Goal: Task Accomplishment & Management: Manage account settings

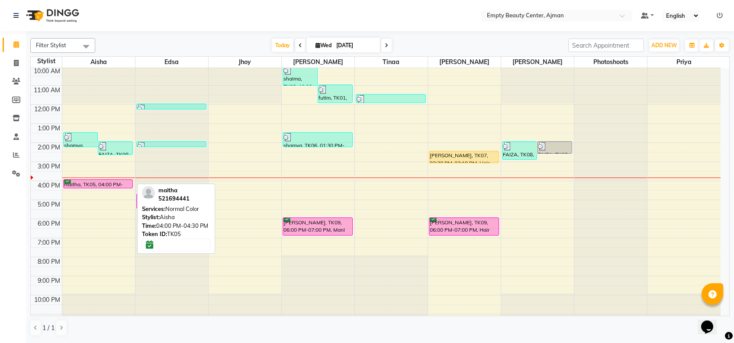
click at [109, 181] on div "maitha, TK05, 04:00 PM-04:30 PM, Normal Color" at bounding box center [98, 184] width 69 height 8
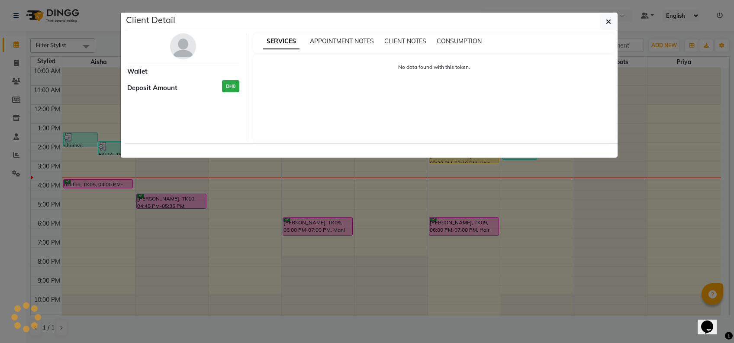
select select "6"
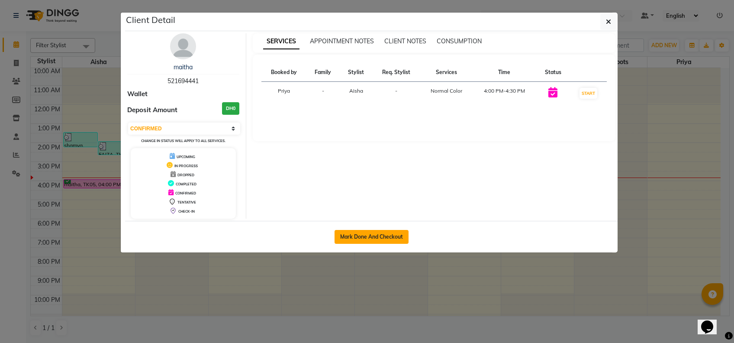
click at [347, 237] on button "Mark Done And Checkout" at bounding box center [372, 237] width 74 height 14
select select "service"
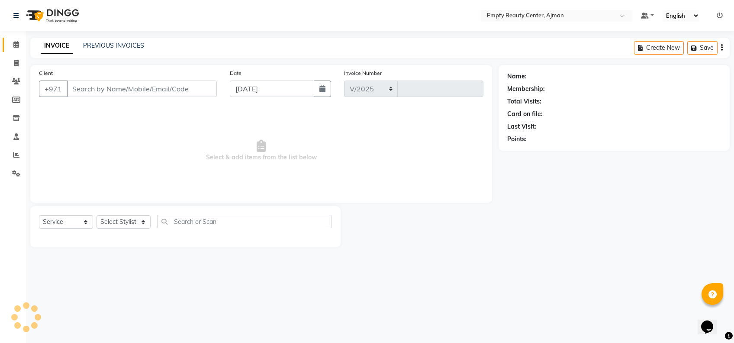
select select "769"
type input "2202"
type input "521694441"
select select "41790"
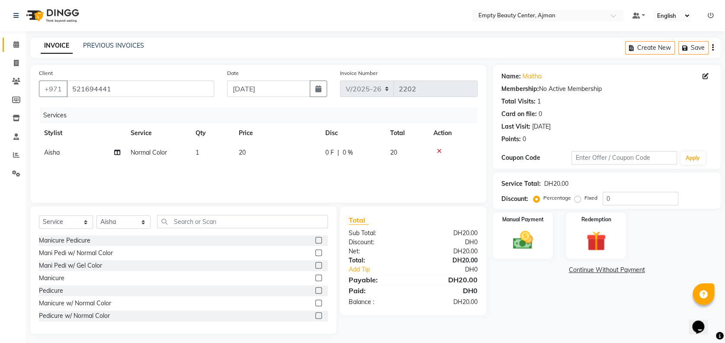
click at [15, 51] on link "Calendar" at bounding box center [13, 45] width 21 height 14
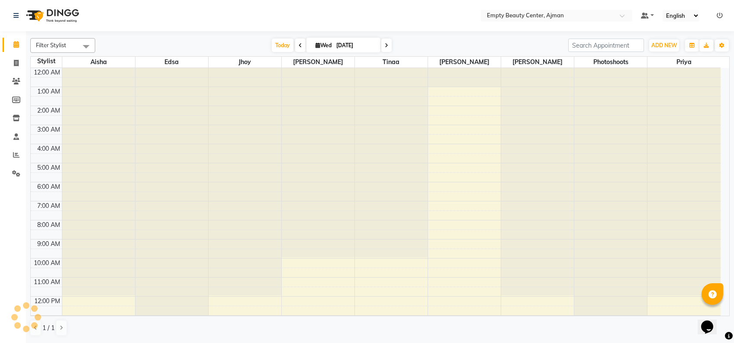
scroll to position [192, 0]
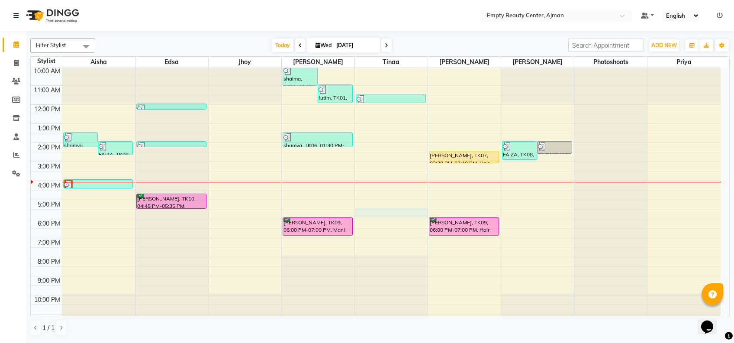
click at [396, 213] on div "12:00 AM 1:00 AM 2:00 AM 3:00 AM 4:00 AM 5:00 AM 6:00 AM 7:00 AM 8:00 AM 9:00 A…" at bounding box center [376, 104] width 690 height 457
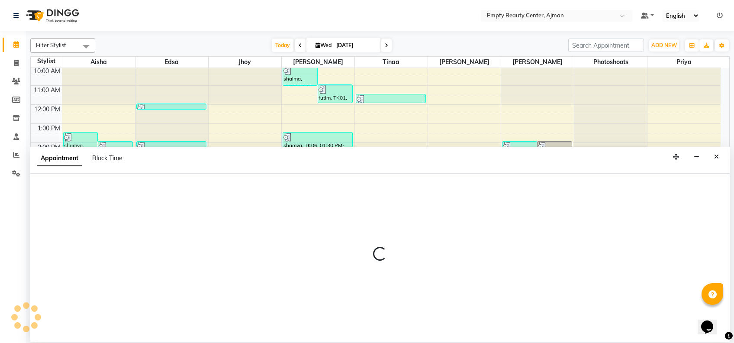
select select "18086"
select select "tentative"
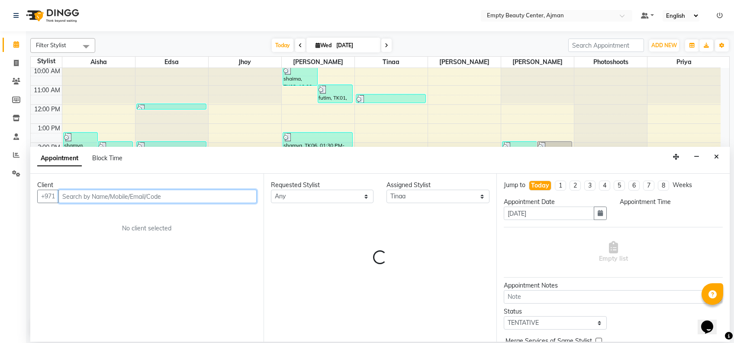
select select "1050"
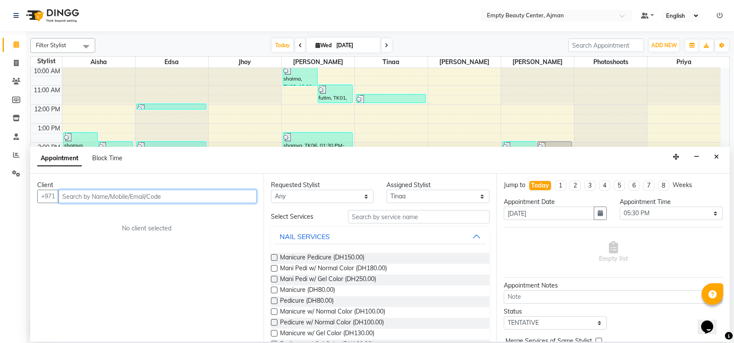
click at [226, 193] on input "text" at bounding box center [157, 196] width 198 height 13
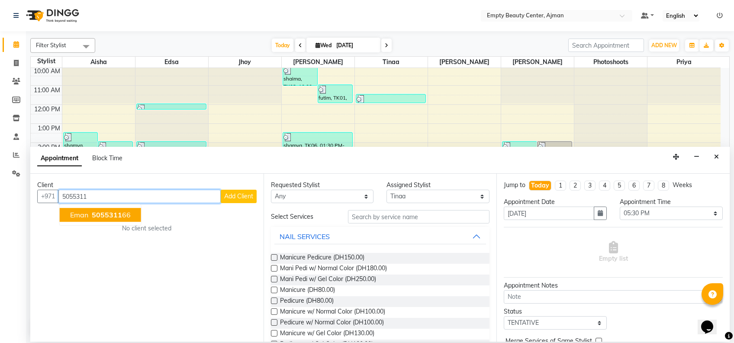
click at [108, 218] on span "5055311" at bounding box center [107, 214] width 30 height 9
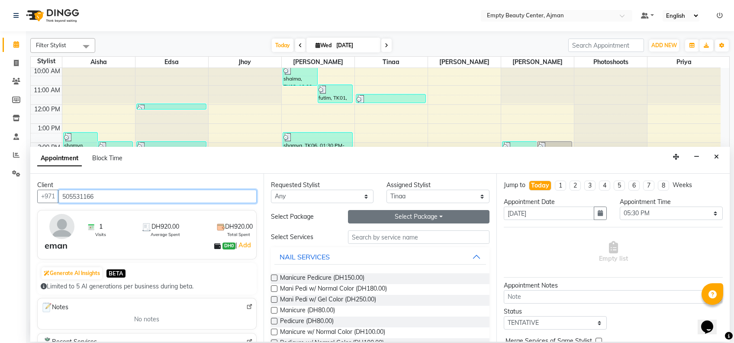
type input "505531166"
click at [367, 219] on button "Select Package Toggle Dropdown" at bounding box center [419, 216] width 142 height 13
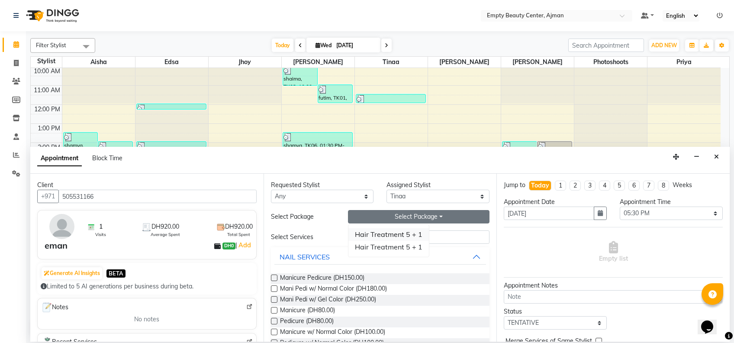
click at [361, 240] on li "Hair Treatment 5 + 1" at bounding box center [388, 234] width 80 height 13
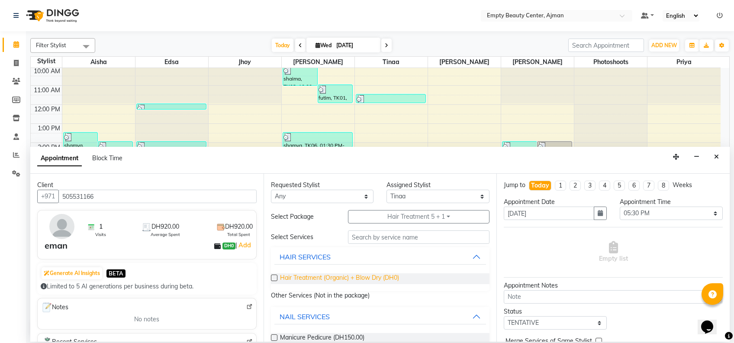
click at [371, 279] on span "Hair Treatment (Organic) + Blow Dry (DH0)" at bounding box center [339, 278] width 119 height 11
checkbox input "false"
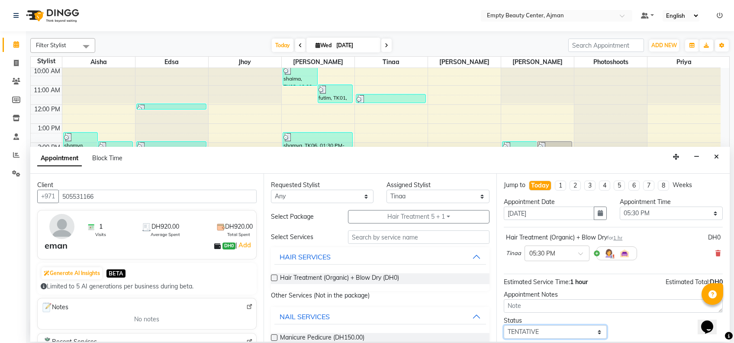
click at [571, 329] on select "Select TENTATIVE CONFIRM CHECK-IN UPCOMING" at bounding box center [555, 331] width 103 height 13
select select "confirm booking"
click at [504, 325] on select "Select TENTATIVE CONFIRM CHECK-IN UPCOMING" at bounding box center [555, 331] width 103 height 13
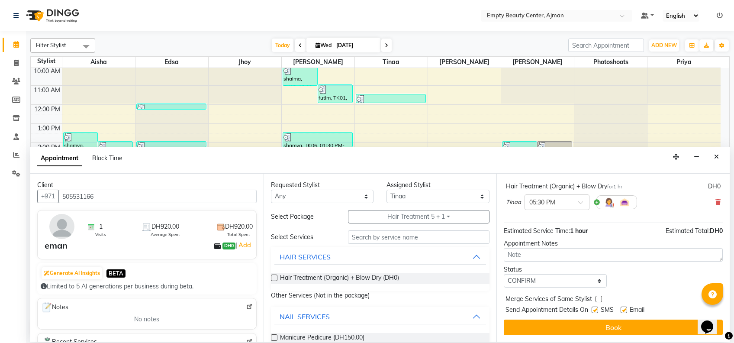
click at [600, 296] on label at bounding box center [599, 299] width 6 height 6
click at [600, 297] on input "checkbox" at bounding box center [599, 300] width 6 height 6
checkbox input "true"
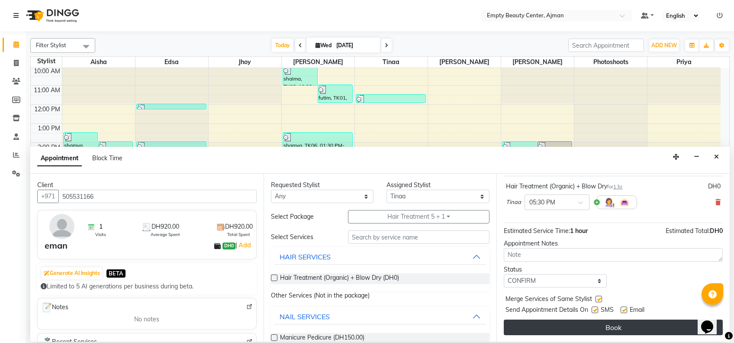
click at [596, 319] on button "Book" at bounding box center [613, 327] width 219 height 16
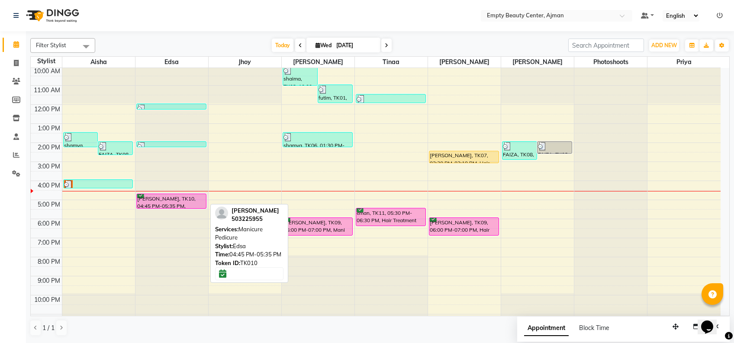
click at [199, 199] on div "[PERSON_NAME], TK10, 04:45 PM-05:35 PM, Manicure Pedicure" at bounding box center [171, 201] width 69 height 14
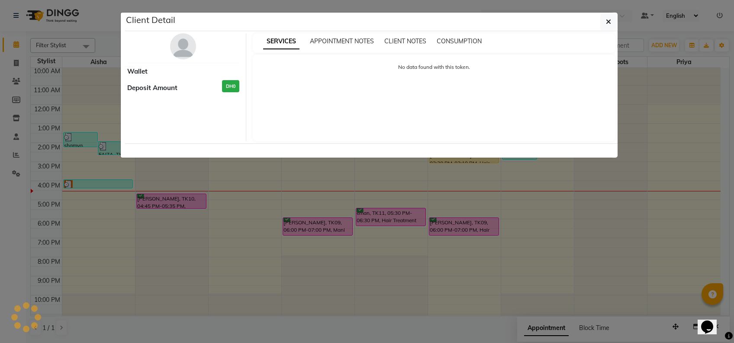
select select "6"
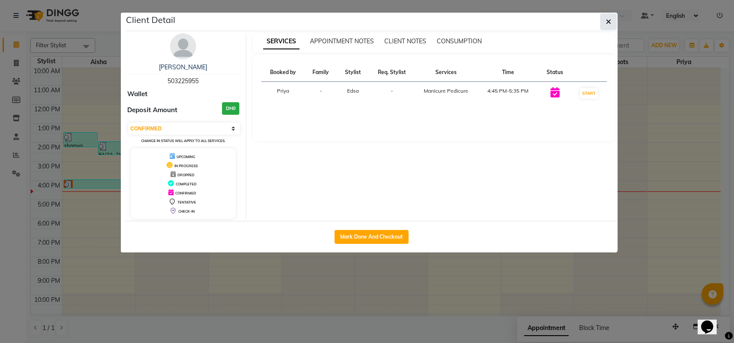
click at [606, 23] on icon "button" at bounding box center [608, 21] width 5 height 7
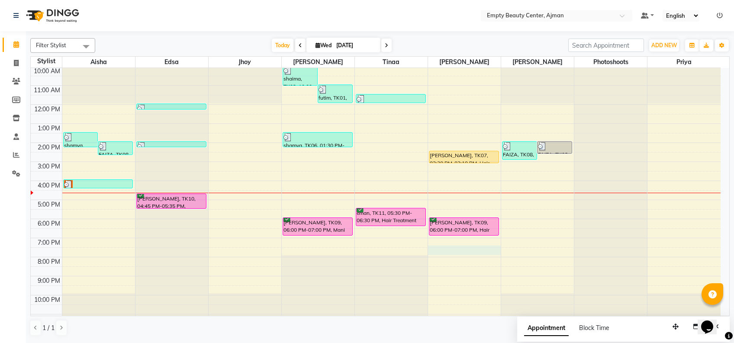
click at [429, 251] on div "12:00 AM 1:00 AM 2:00 AM 3:00 AM 4:00 AM 5:00 AM 6:00 AM 7:00 AM 8:00 AM 9:00 A…" at bounding box center [376, 104] width 690 height 457
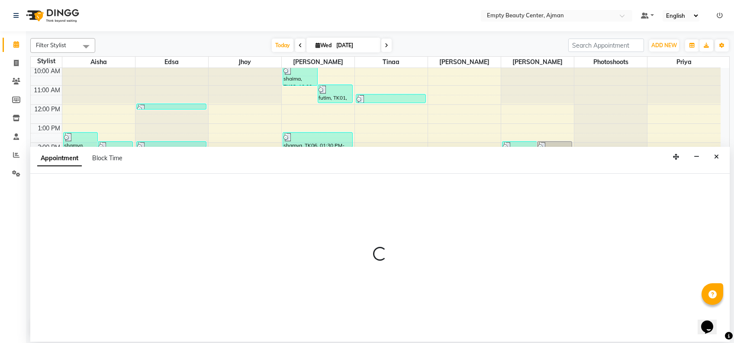
select select "59636"
select select "tentative"
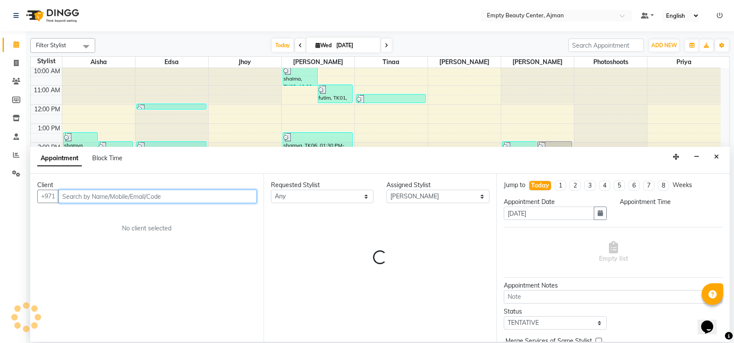
select select "1170"
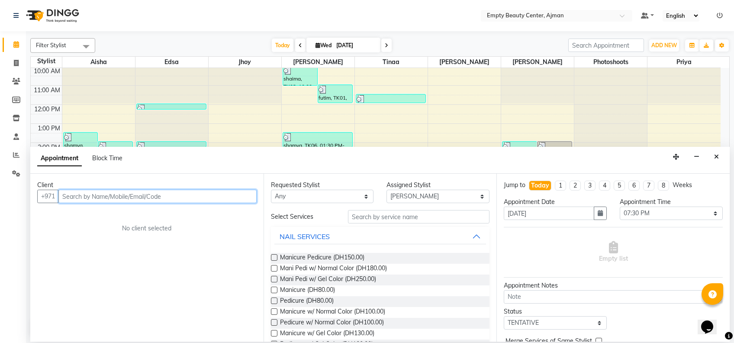
click at [209, 192] on input "text" at bounding box center [157, 196] width 198 height 13
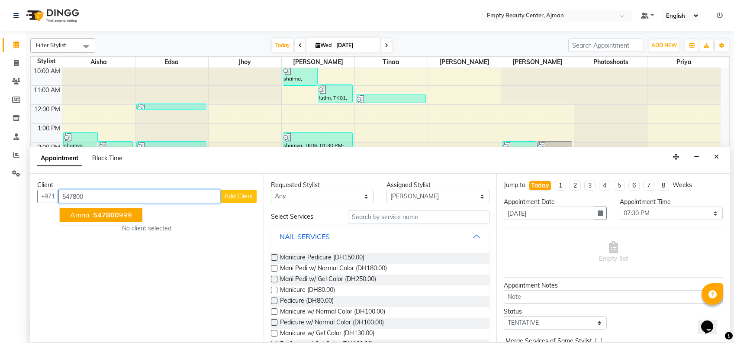
click at [127, 211] on ngb-highlight "547800 999" at bounding box center [111, 214] width 41 height 9
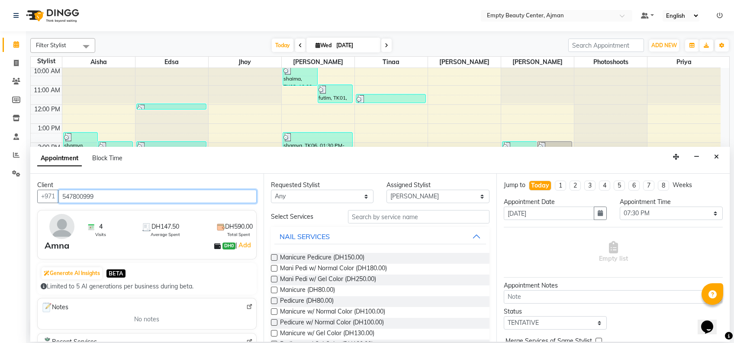
type input "547800999"
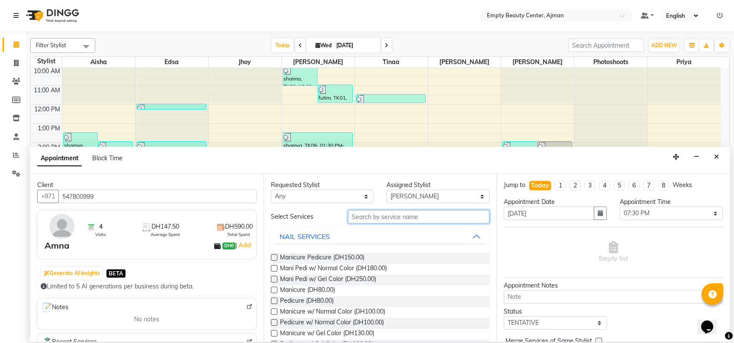
click at [378, 213] on input "text" at bounding box center [419, 216] width 142 height 13
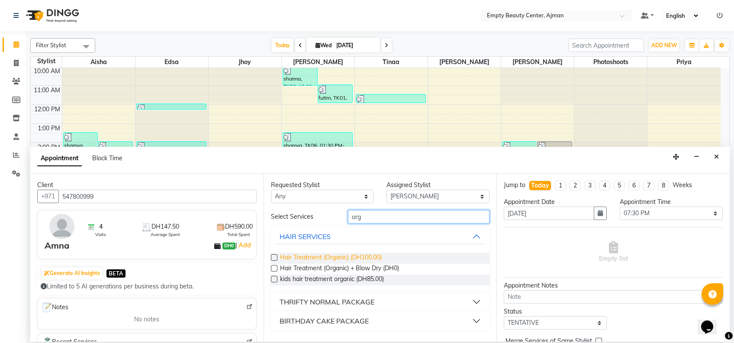
type input "org"
click at [373, 253] on span "Hair Treatment (Organic) (DH100.00)" at bounding box center [331, 258] width 102 height 11
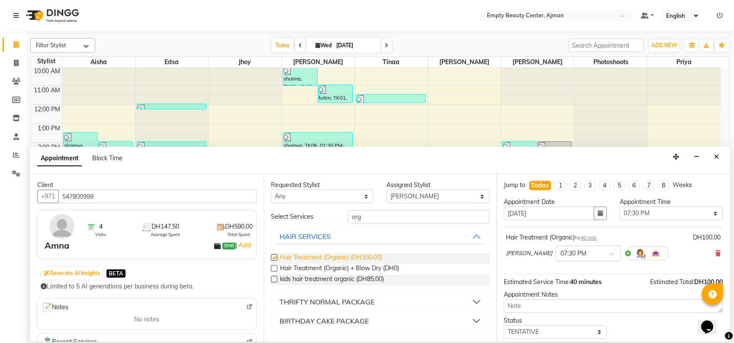
checkbox input "false"
click at [515, 328] on select "Select TENTATIVE CONFIRM CHECK-IN UPCOMING" at bounding box center [555, 331] width 103 height 13
select select "confirm booking"
click at [504, 325] on select "Select TENTATIVE CONFIRM CHECK-IN UPCOMING" at bounding box center [555, 331] width 103 height 13
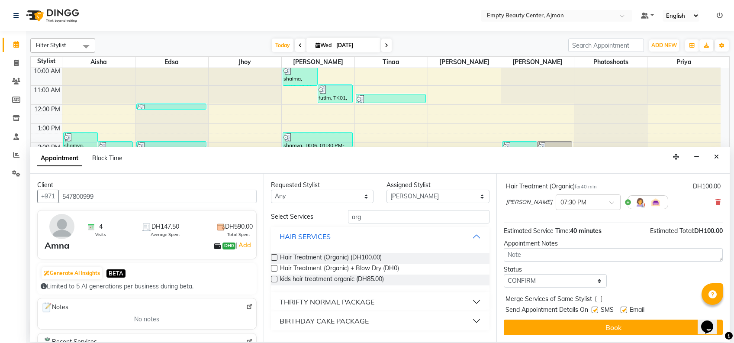
click at [600, 300] on label at bounding box center [599, 299] width 6 height 6
click at [600, 300] on input "checkbox" at bounding box center [599, 300] width 6 height 6
checkbox input "true"
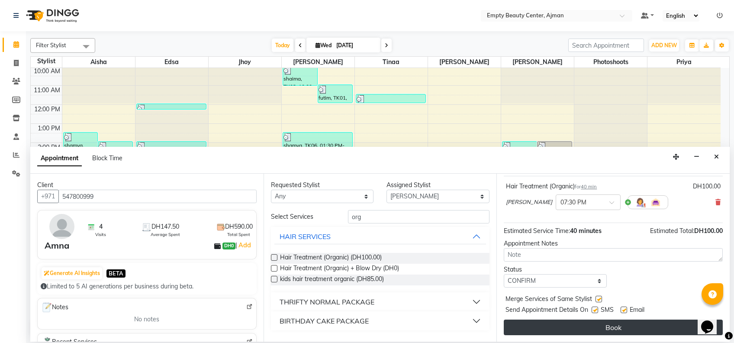
click at [632, 329] on button "Book" at bounding box center [613, 327] width 219 height 16
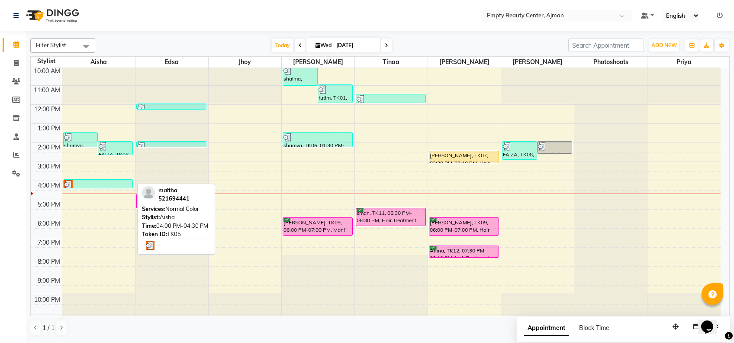
click at [107, 186] on div at bounding box center [98, 184] width 68 height 9
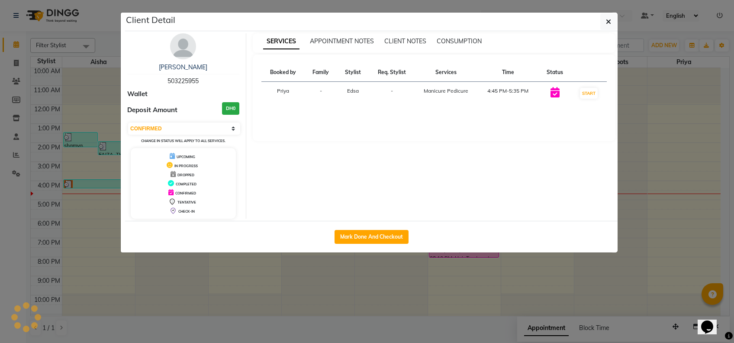
select select "3"
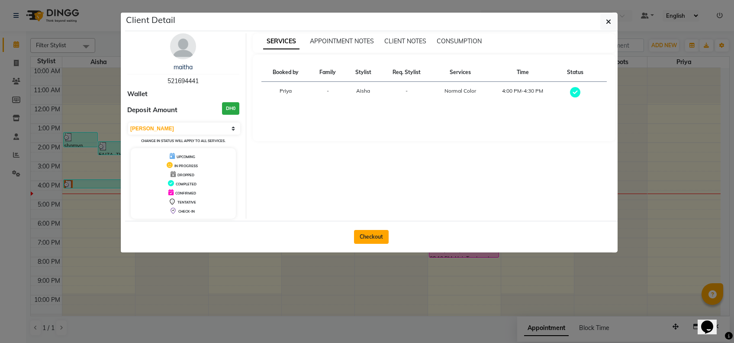
click at [375, 236] on button "Checkout" at bounding box center [371, 237] width 35 height 14
select select "service"
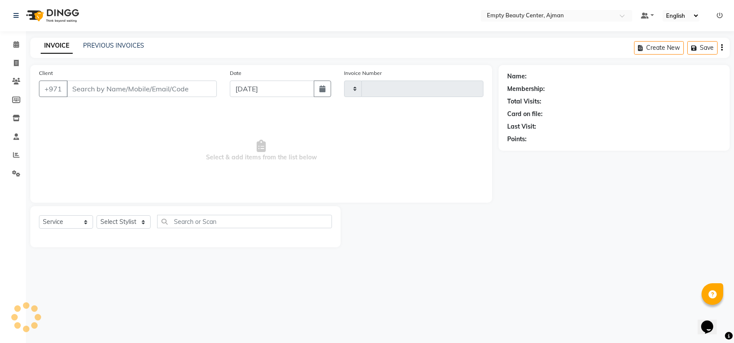
type input "2202"
select select "769"
type input "521694441"
select select "41790"
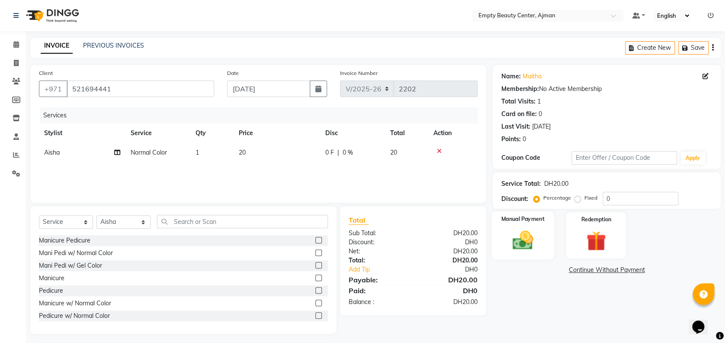
click at [543, 253] on div "Manual Payment" at bounding box center [523, 235] width 63 height 48
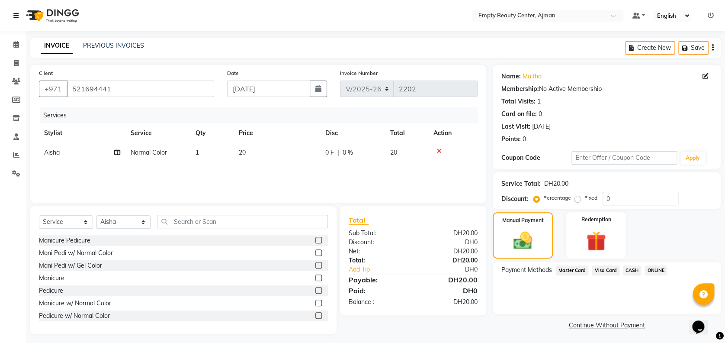
click at [198, 150] on span "1" at bounding box center [197, 152] width 3 height 8
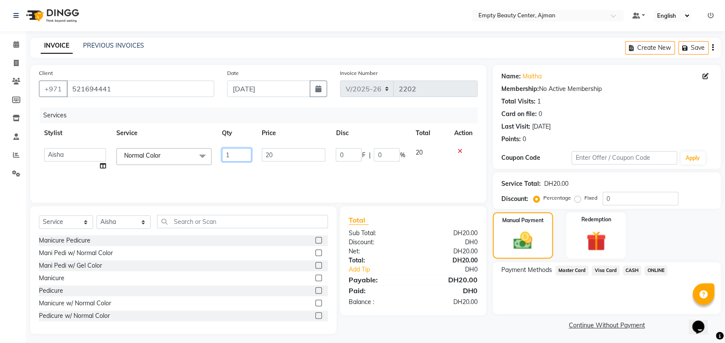
click at [232, 159] on input "1" at bounding box center [236, 154] width 29 height 13
type input "3"
type input "2"
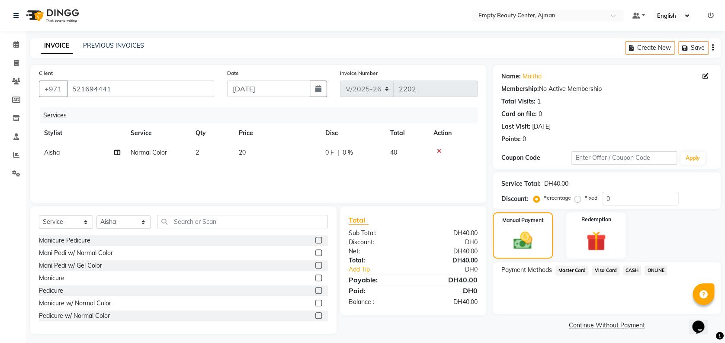
click at [260, 170] on div "Services Stylist Service Qty Price Disc Total Action Aisha Normal Color 2 20 0 …" at bounding box center [258, 150] width 439 height 87
click at [599, 272] on span "Visa Card" at bounding box center [606, 270] width 28 height 10
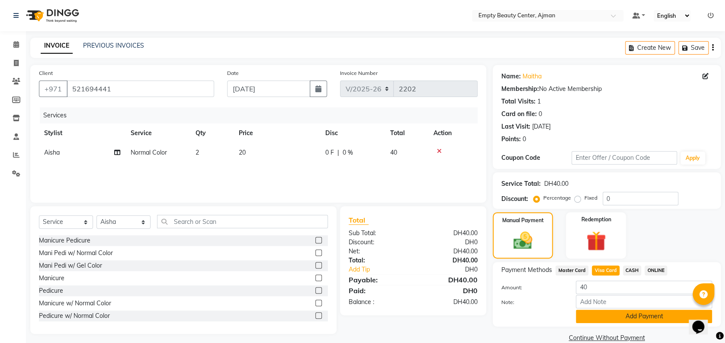
click at [609, 317] on button "Add Payment" at bounding box center [644, 315] width 136 height 13
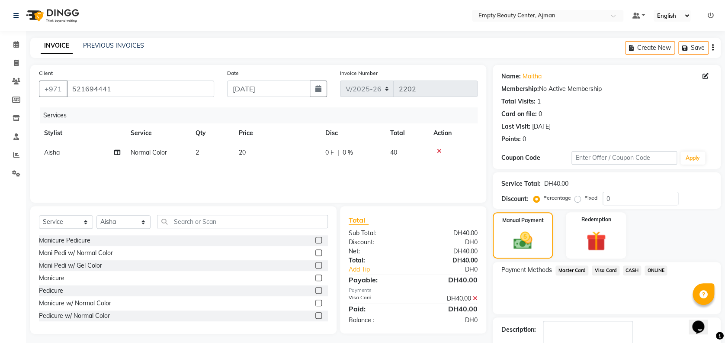
scroll to position [50, 0]
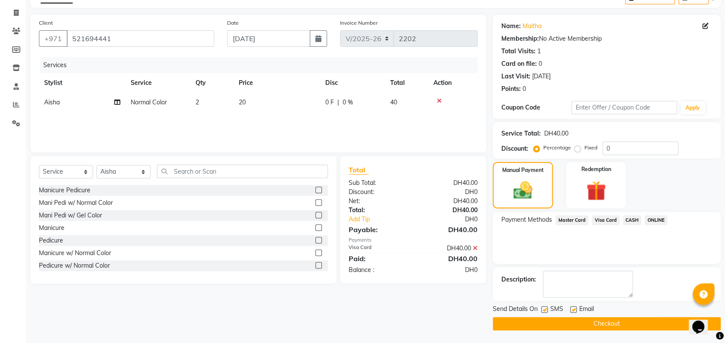
click at [660, 324] on button "Checkout" at bounding box center [607, 323] width 228 height 13
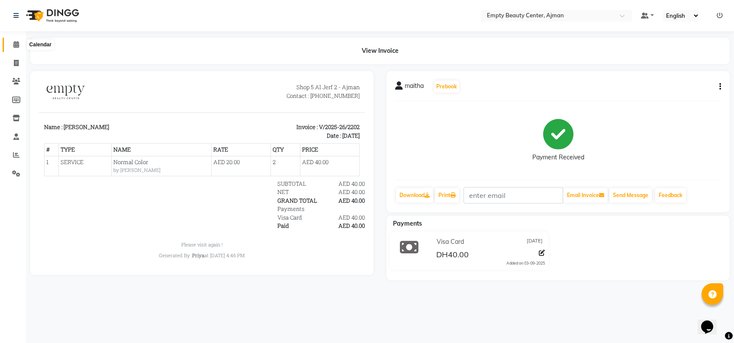
click at [18, 47] on icon at bounding box center [16, 44] width 6 height 6
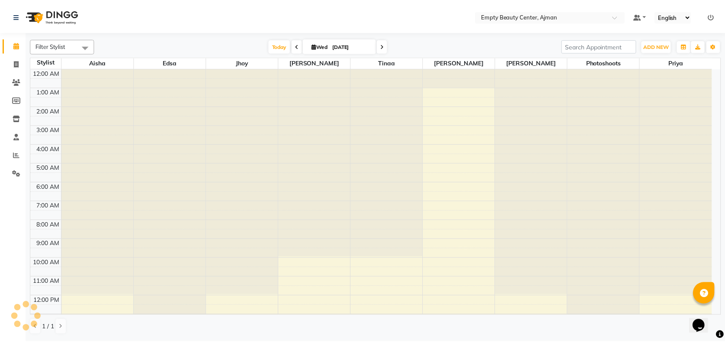
scroll to position [192, 0]
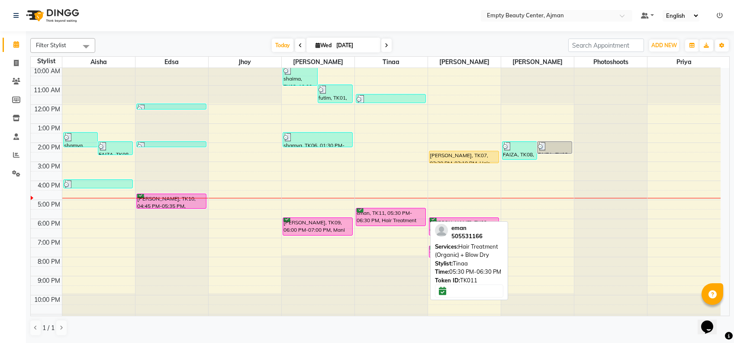
click at [392, 212] on div "eman, TK11, 05:30 PM-06:30 PM, Hair Treatment (Organic) + Blow Dry" at bounding box center [390, 216] width 69 height 17
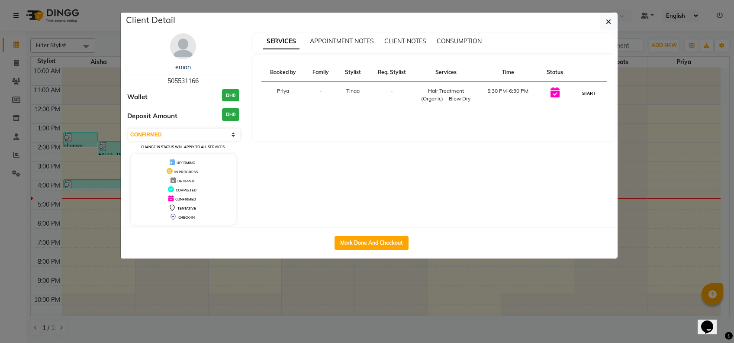
click at [590, 94] on button "START" at bounding box center [589, 93] width 18 height 11
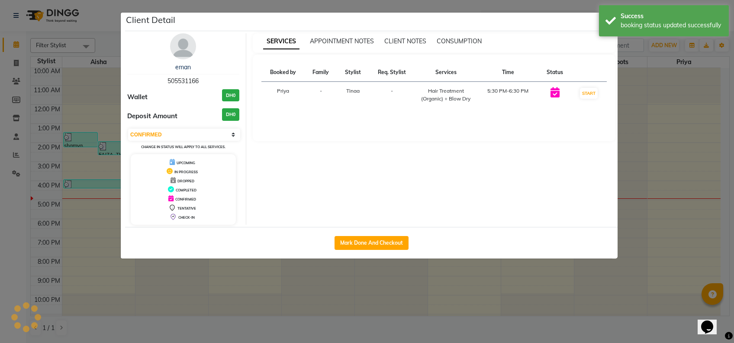
select select "1"
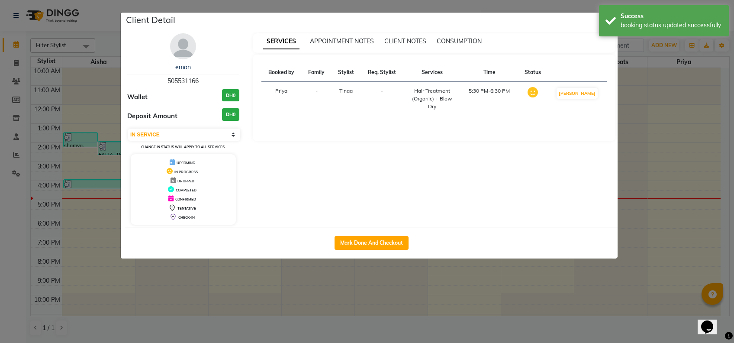
click at [702, 204] on ngb-modal-window "Client Detail eman 505531166 Wallet DH0 Deposit Amount DH0 Select IN SERVICE CO…" at bounding box center [367, 171] width 734 height 343
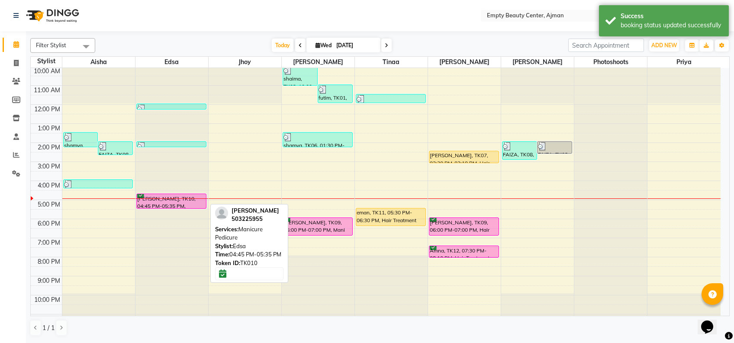
click at [183, 202] on div "[PERSON_NAME], TK10, 04:45 PM-05:35 PM, Manicure Pedicure" at bounding box center [171, 201] width 69 height 14
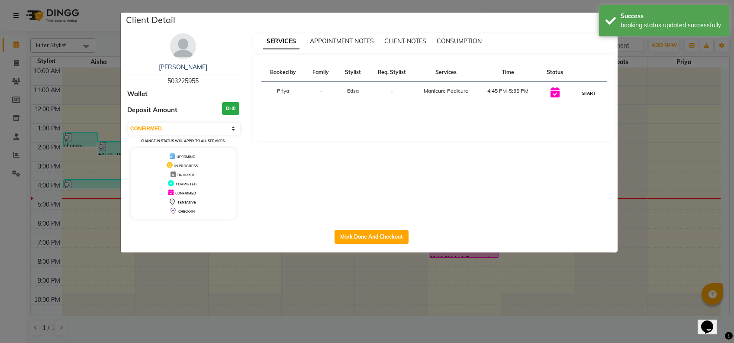
click at [582, 93] on button "START" at bounding box center [589, 93] width 18 height 11
select select "1"
click at [103, 206] on ngb-modal-window "Client Detail [PERSON_NAME] 503225955 Wallet Deposit Amount DH0 Select IN SERVI…" at bounding box center [367, 171] width 734 height 343
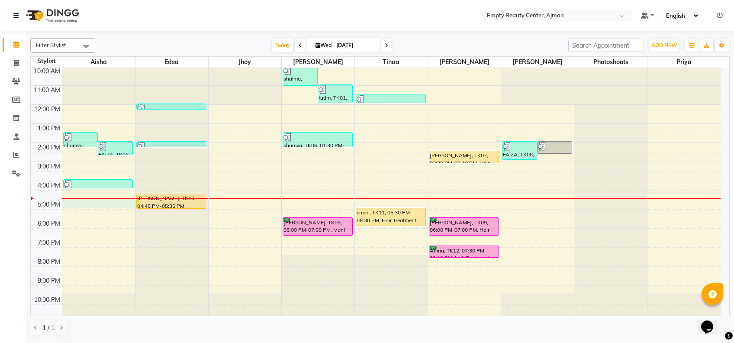
click at [95, 202] on div "12:00 AM 1:00 AM 2:00 AM 3:00 AM 4:00 AM 5:00 AM 6:00 AM 7:00 AM 8:00 AM 9:00 A…" at bounding box center [376, 104] width 690 height 457
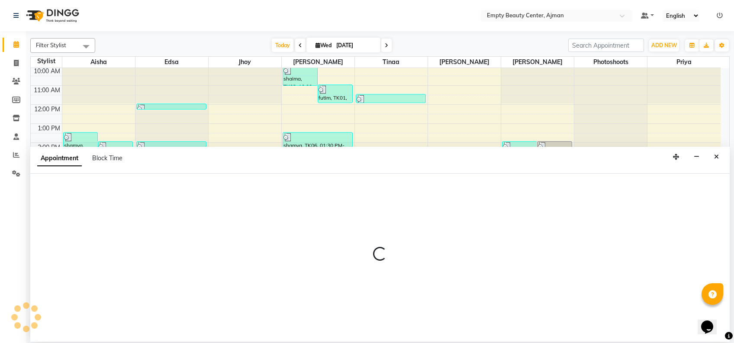
select select "41790"
select select "1020"
select select "tentative"
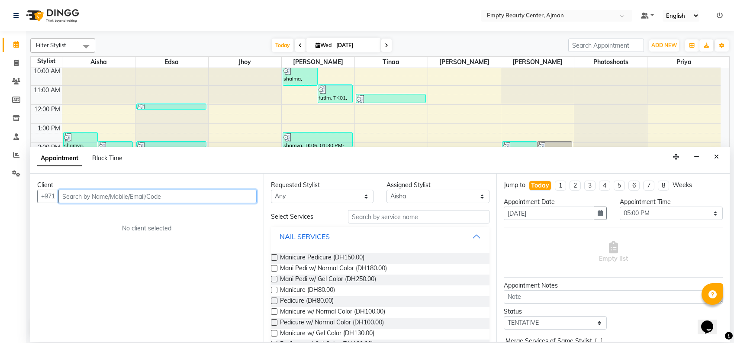
click at [243, 197] on input "text" at bounding box center [157, 196] width 198 height 13
click at [716, 155] on icon "Close" at bounding box center [716, 157] width 5 height 6
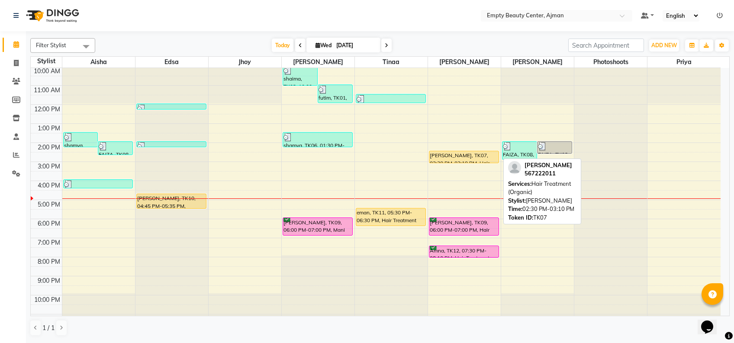
click at [469, 157] on div "[PERSON_NAME], TK07, 02:30 PM-03:10 PM, Hair Treatment (Organic)" at bounding box center [463, 157] width 69 height 12
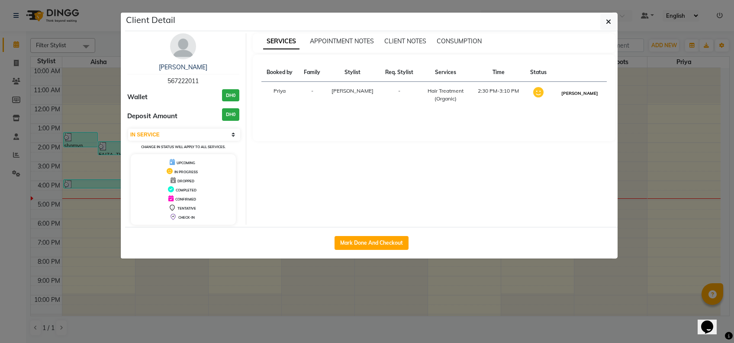
click at [579, 90] on button "[PERSON_NAME]" at bounding box center [579, 93] width 41 height 11
select select "3"
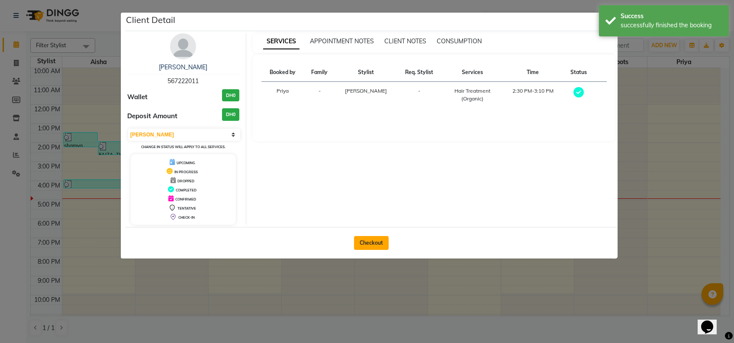
click at [383, 238] on button "Checkout" at bounding box center [371, 243] width 35 height 14
select select "service"
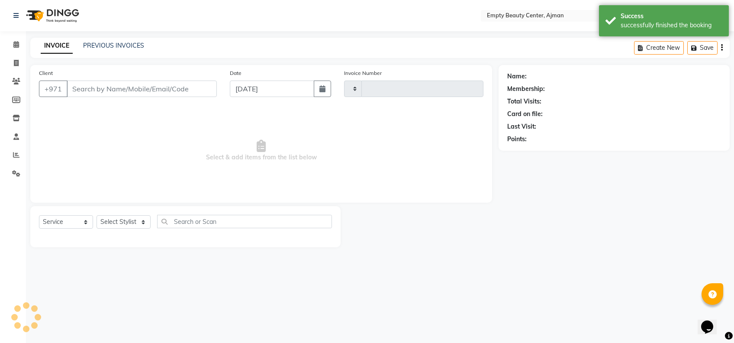
type input "2203"
select select "769"
type input "567222011"
select select "59636"
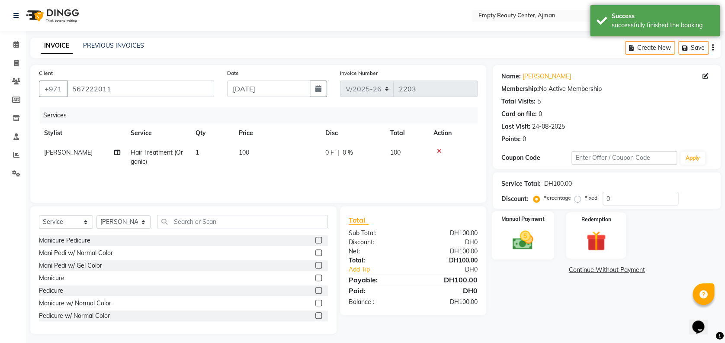
click at [540, 222] on label "Manual Payment" at bounding box center [523, 219] width 43 height 8
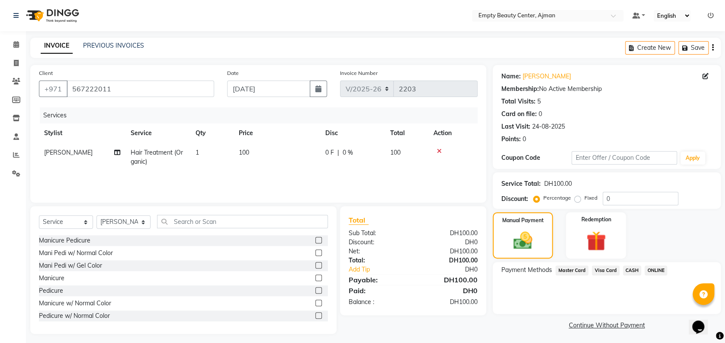
click at [607, 270] on span "Visa Card" at bounding box center [606, 270] width 28 height 10
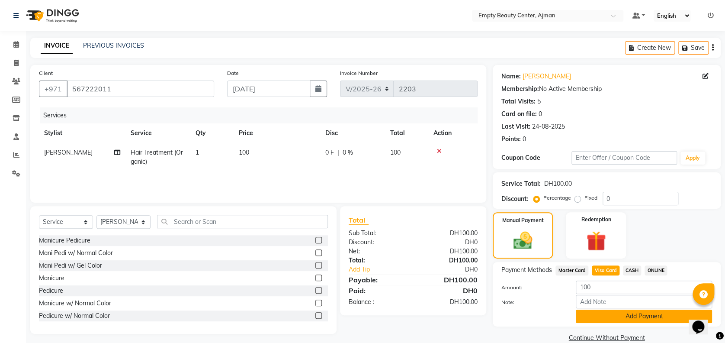
click at [631, 314] on button "Add Payment" at bounding box center [644, 315] width 136 height 13
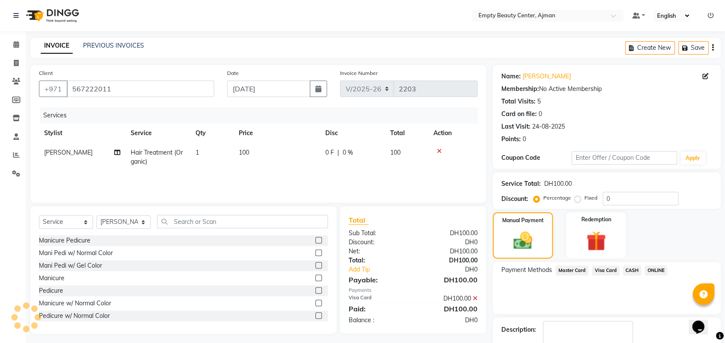
scroll to position [50, 0]
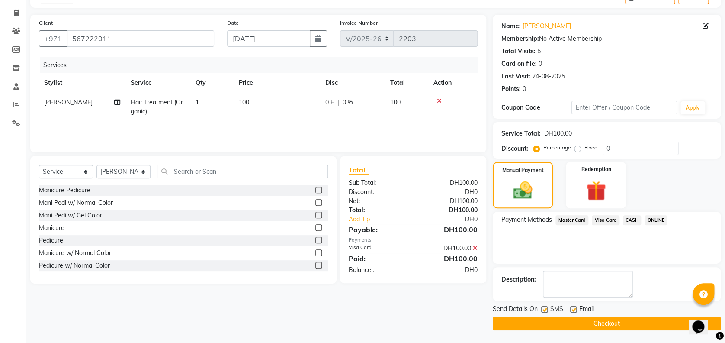
click at [665, 325] on button "Checkout" at bounding box center [607, 323] width 228 height 13
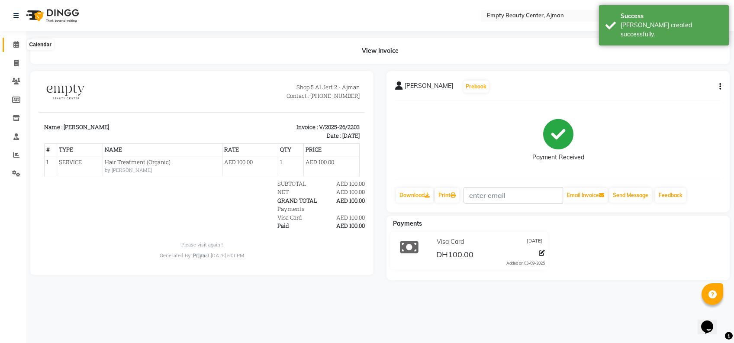
click at [13, 47] on icon at bounding box center [16, 44] width 6 height 6
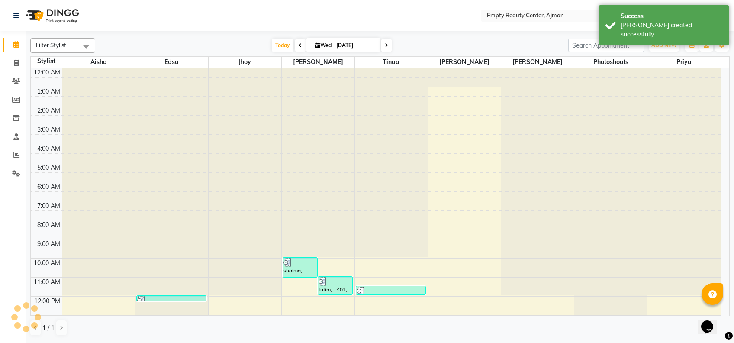
scroll to position [114, 0]
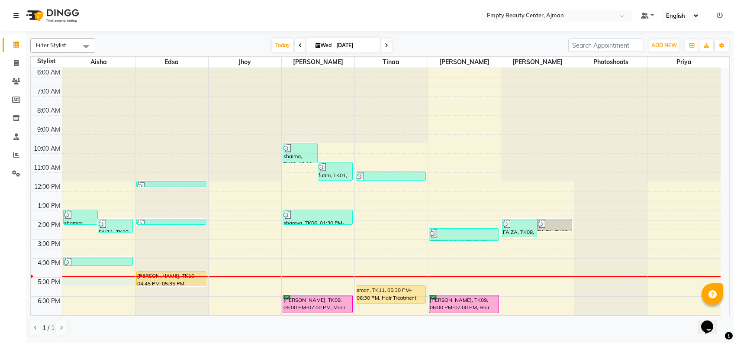
click at [82, 281] on div "12:00 AM 1:00 AM 2:00 AM 3:00 AM 4:00 AM 5:00 AM 6:00 AM 7:00 AM 8:00 AM 9:00 A…" at bounding box center [376, 182] width 690 height 457
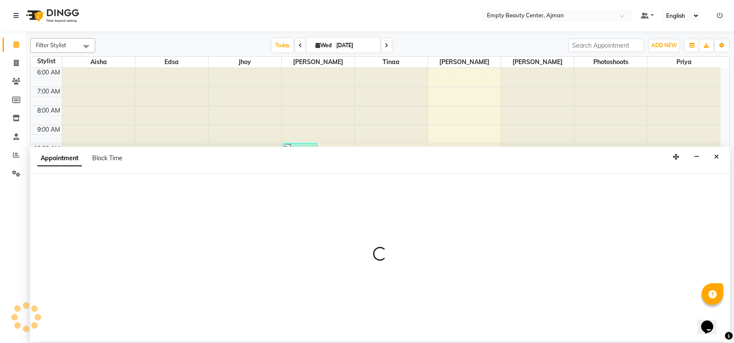
select select "41790"
select select "tentative"
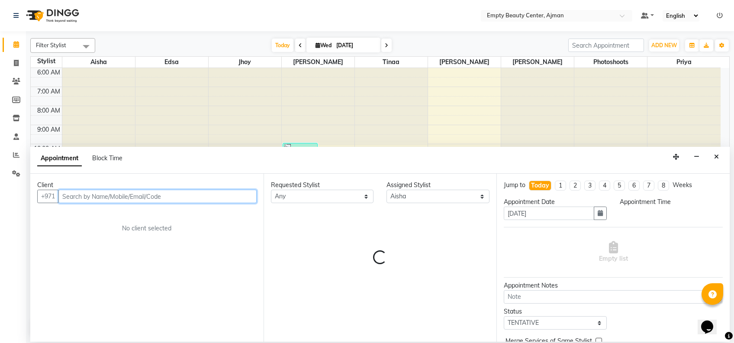
select select "1020"
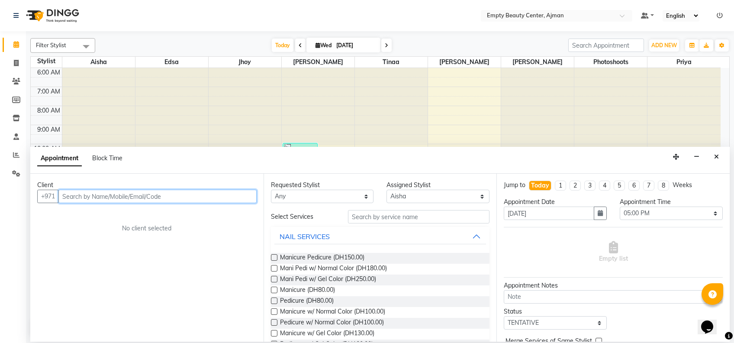
click at [111, 201] on input "text" at bounding box center [157, 196] width 198 height 13
click at [43, 193] on button "+971" at bounding box center [48, 196] width 22 height 13
click at [47, 194] on button "+971" at bounding box center [48, 196] width 22 height 13
click at [115, 195] on input "text" at bounding box center [157, 196] width 198 height 13
type input "966503783235"
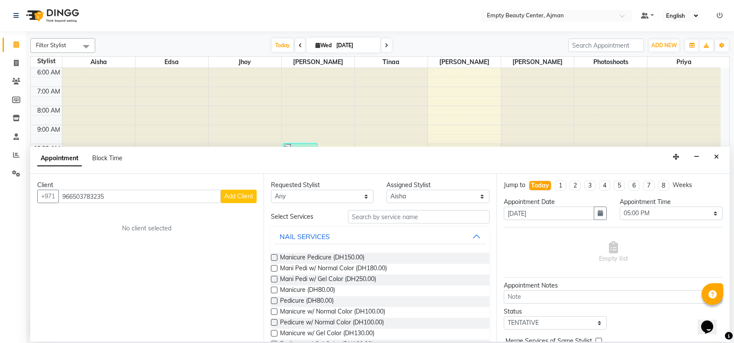
click at [228, 195] on span "Add Client" at bounding box center [238, 196] width 29 height 8
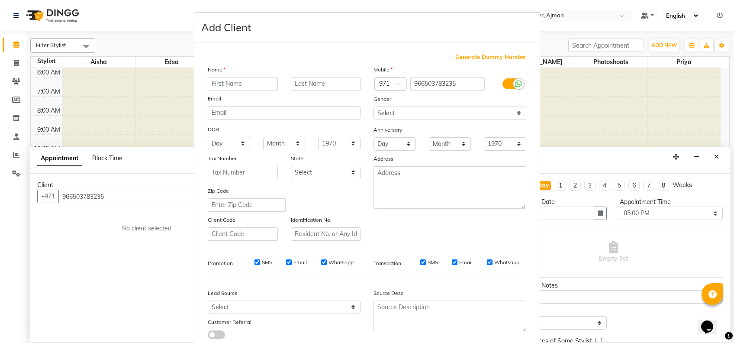
click at [258, 81] on input "text" at bounding box center [243, 83] width 70 height 13
type input "ghadeer"
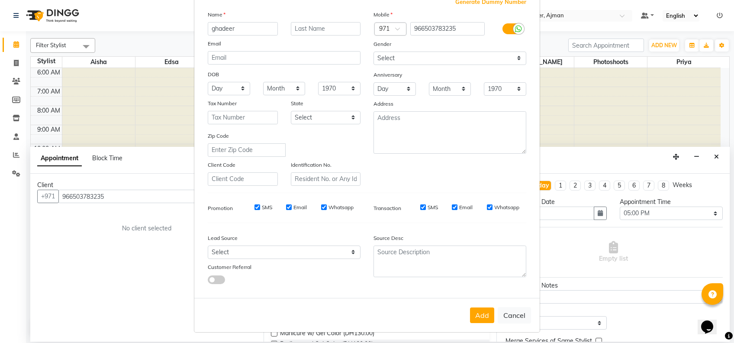
scroll to position [55, 0]
click at [481, 315] on button "Add" at bounding box center [482, 315] width 24 height 16
select select
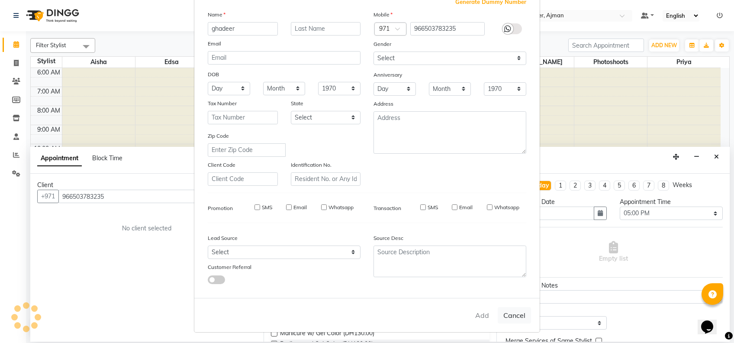
select select
checkbox input "false"
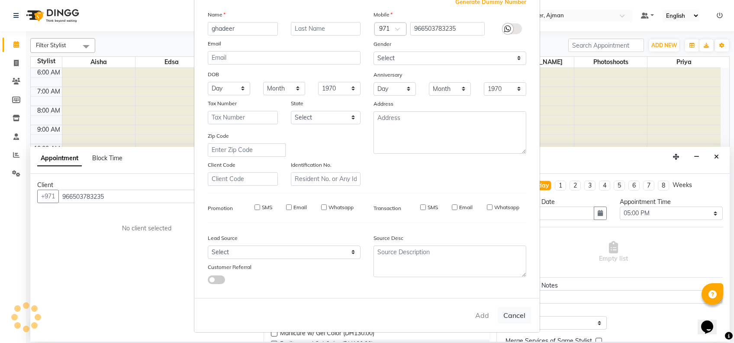
checkbox input "false"
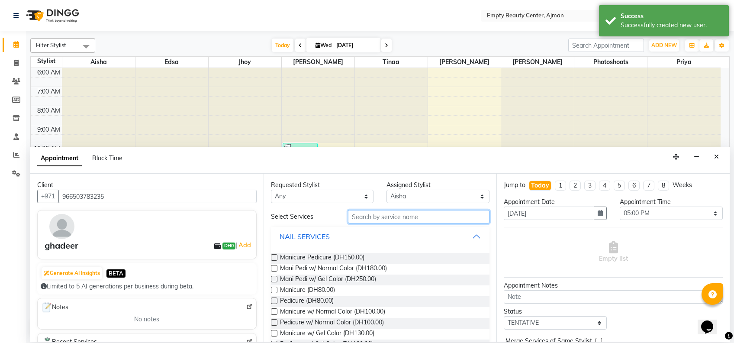
click at [361, 215] on input "text" at bounding box center [419, 216] width 142 height 13
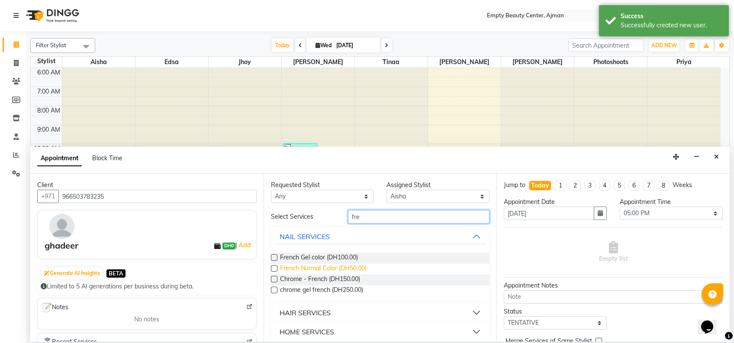
type input "fre"
click at [346, 266] on span "French Normal Color (DH50.00)" at bounding box center [323, 269] width 87 height 11
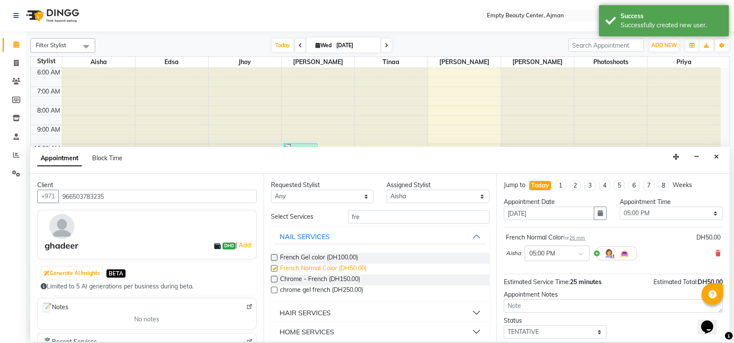
checkbox input "false"
drag, startPoint x: 585, startPoint y: 328, endPoint x: 585, endPoint y: 286, distance: 42.8
click at [585, 286] on div "Jump to [DATE] 1 2 3 4 5 6 7 8 Weeks Appointment Date [DATE] Appointment Time S…" at bounding box center [612, 258] width 233 height 168
select select "confirm booking"
click at [504, 325] on select "Select TENTATIVE CONFIRM CHECK-IN UPCOMING" at bounding box center [555, 331] width 103 height 13
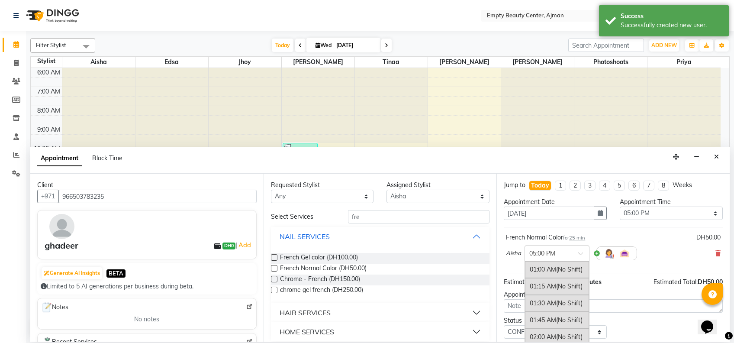
click at [577, 255] on div at bounding box center [557, 252] width 64 height 9
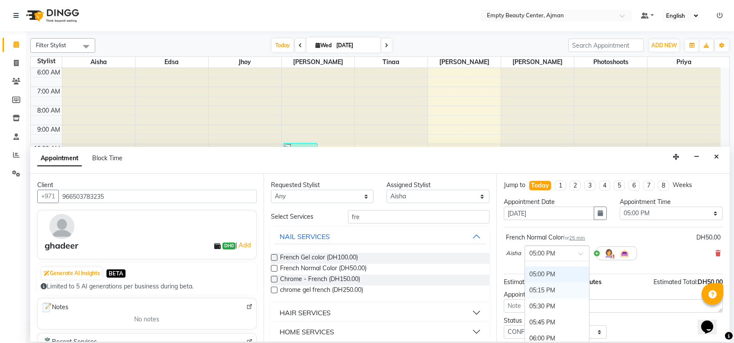
click at [575, 284] on div "05:15 PM" at bounding box center [557, 290] width 64 height 16
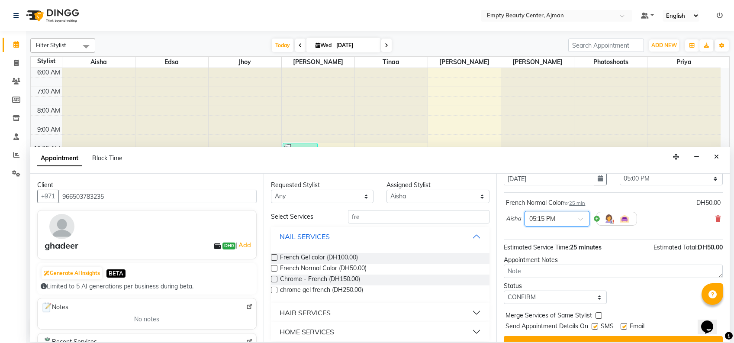
scroll to position [51, 0]
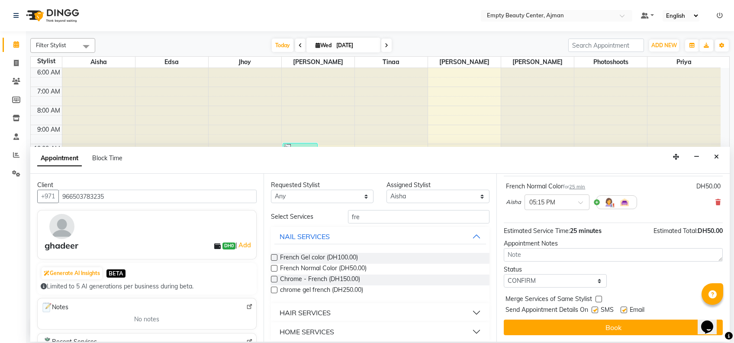
click at [599, 296] on label at bounding box center [599, 299] width 6 height 6
click at [599, 297] on input "checkbox" at bounding box center [599, 300] width 6 height 6
checkbox input "true"
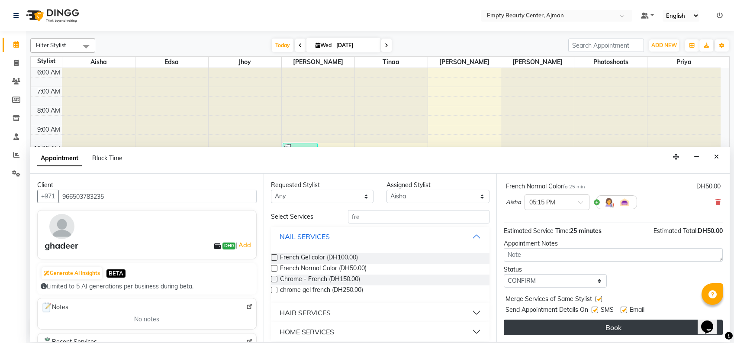
click at [605, 325] on button "Book" at bounding box center [613, 327] width 219 height 16
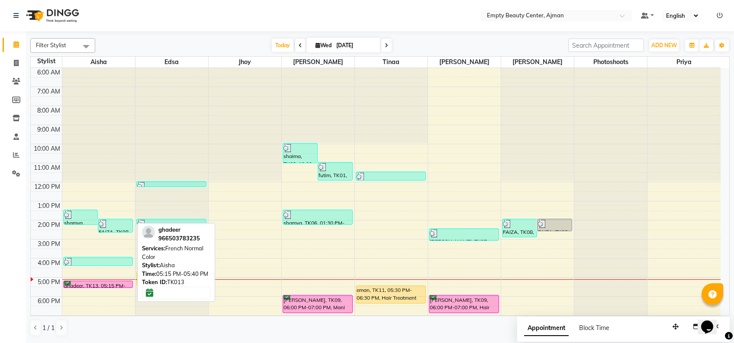
click at [119, 284] on div "ghadeer, TK13, 05:15 PM-05:40 PM, French Normal Color" at bounding box center [98, 284] width 69 height 6
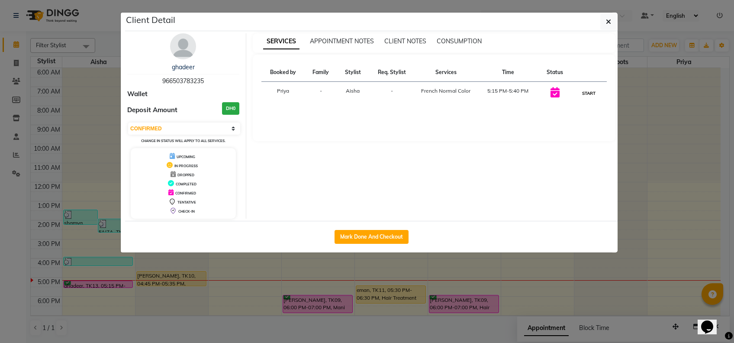
click at [588, 94] on button "START" at bounding box center [589, 93] width 18 height 11
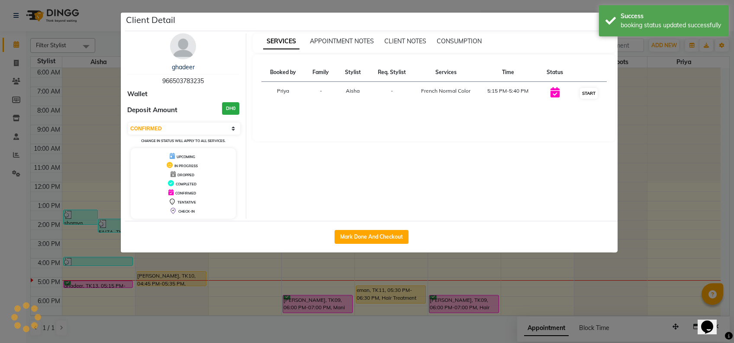
select select "1"
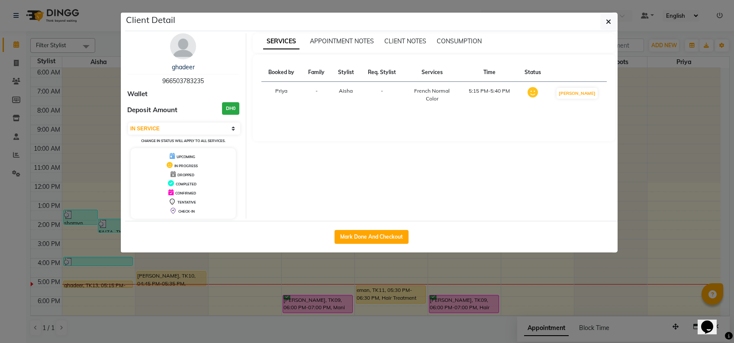
click at [703, 140] on ngb-modal-window "Client Detail ghadeer 966503783235 Wallet Deposit Amount DH0 Select IN SERVICE …" at bounding box center [367, 171] width 734 height 343
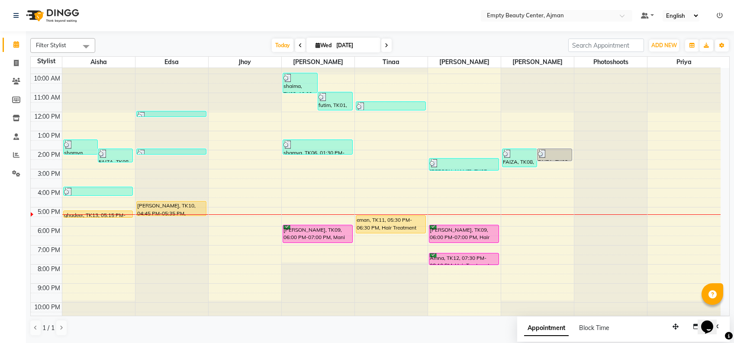
scroll to position [208, 0]
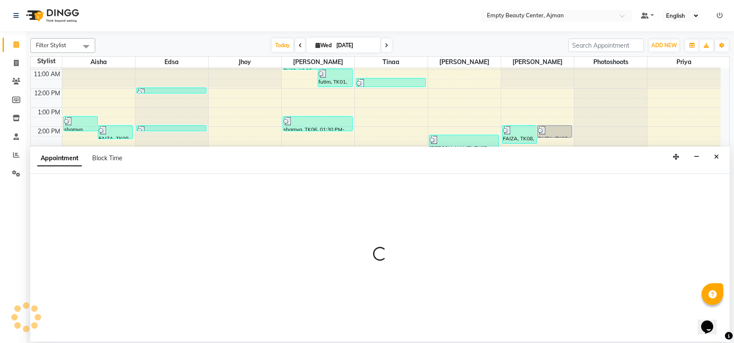
select select "26290"
select select "tentative"
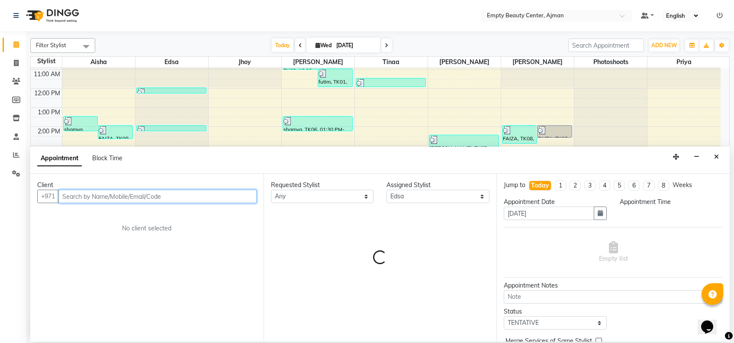
select select "1110"
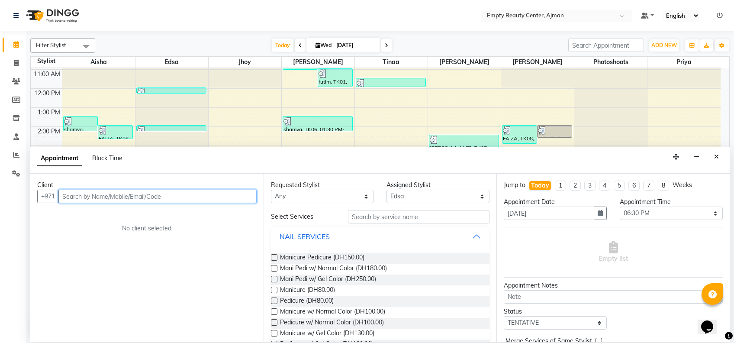
click at [163, 200] on input "text" at bounding box center [157, 196] width 198 height 13
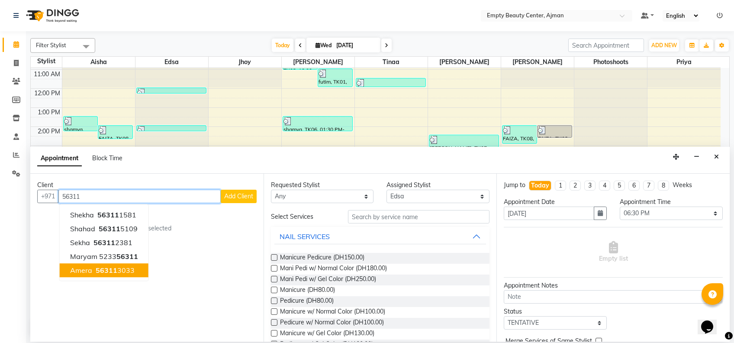
click at [135, 273] on button "amera 56311 3033" at bounding box center [104, 270] width 89 height 14
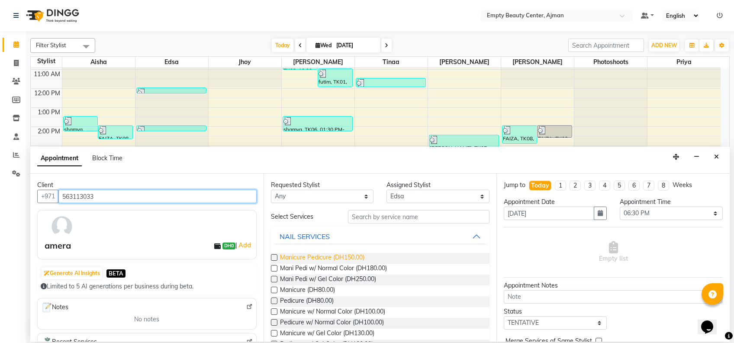
type input "563113033"
click at [295, 256] on span "Manicure Pedicure (DH150.00)" at bounding box center [322, 258] width 84 height 11
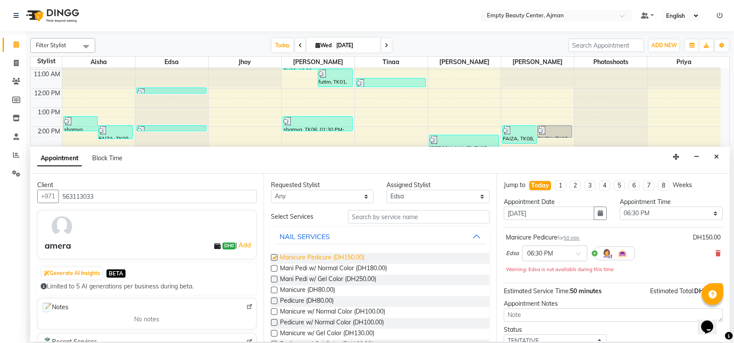
checkbox input "false"
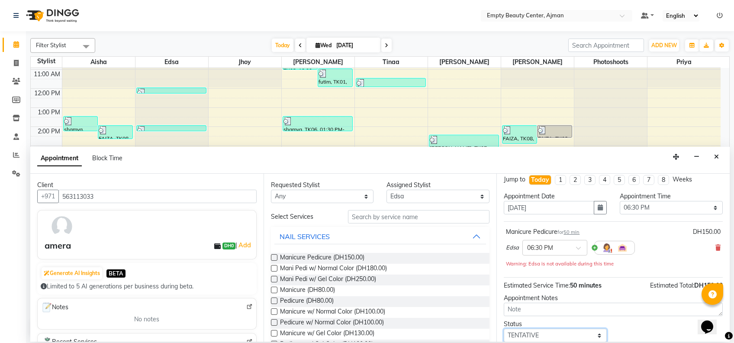
click at [568, 337] on select "Select TENTATIVE CONFIRM CHECK-IN UPCOMING" at bounding box center [555, 334] width 103 height 13
select select "confirm booking"
click at [504, 328] on select "Select TENTATIVE CONFIRM CHECK-IN UPCOMING" at bounding box center [555, 334] width 103 height 13
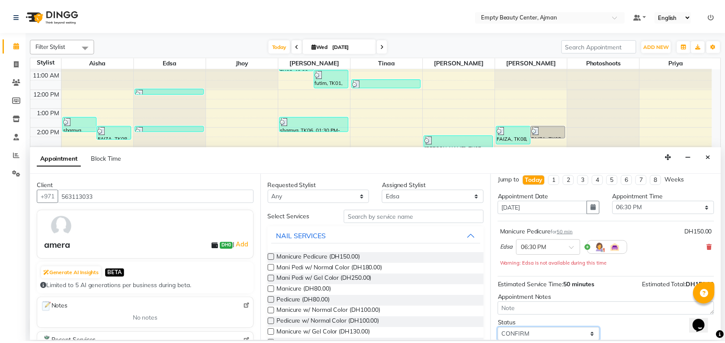
scroll to position [60, 0]
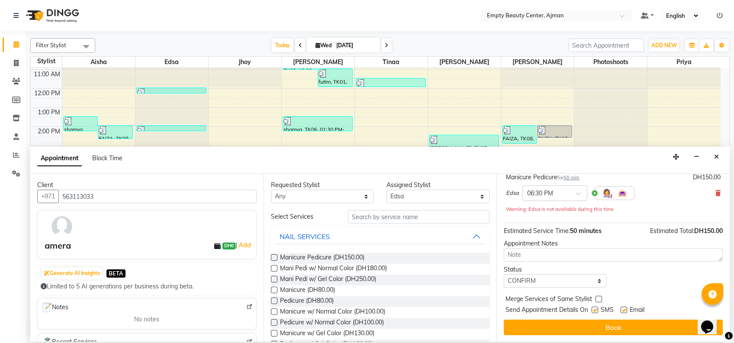
click at [598, 298] on label at bounding box center [599, 299] width 6 height 6
click at [598, 298] on input "checkbox" at bounding box center [599, 300] width 6 height 6
checkbox input "true"
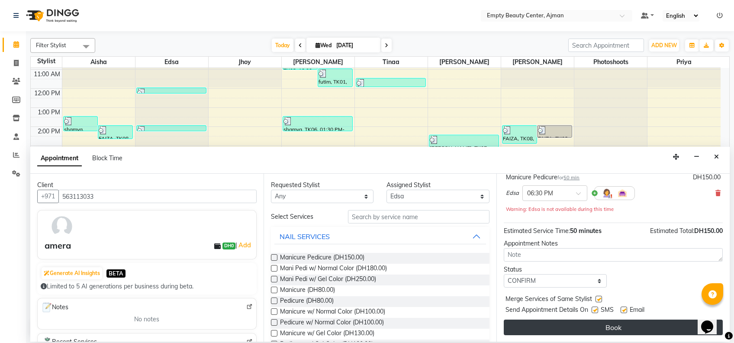
click at [601, 324] on button "Book" at bounding box center [613, 327] width 219 height 16
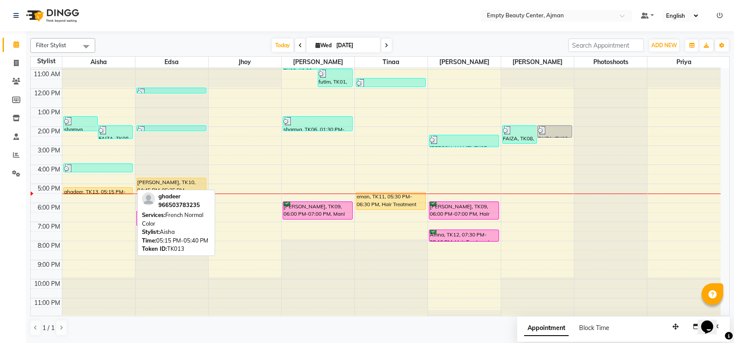
click at [114, 190] on div "ghadeer, TK13, 05:15 PM-05:40 PM, French Normal Color" at bounding box center [98, 190] width 69 height 6
select select "1"
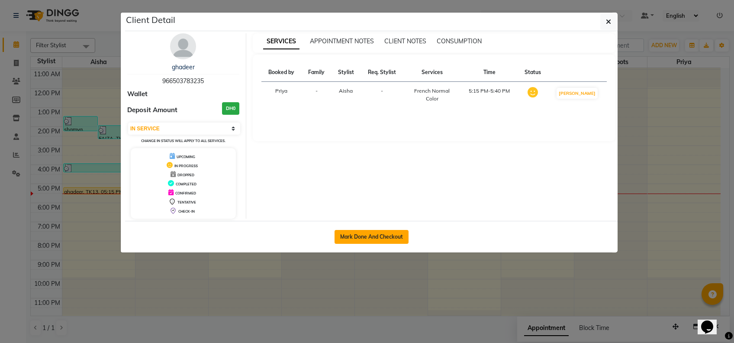
click at [365, 230] on button "Mark Done And Checkout" at bounding box center [372, 237] width 74 height 14
select select "service"
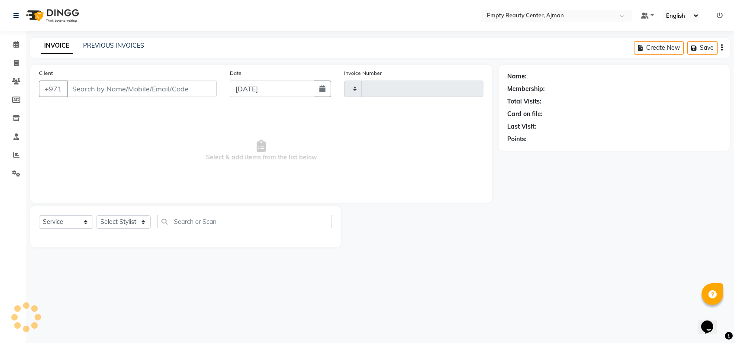
type input "2204"
select select "769"
type input "966503783235"
select select "41790"
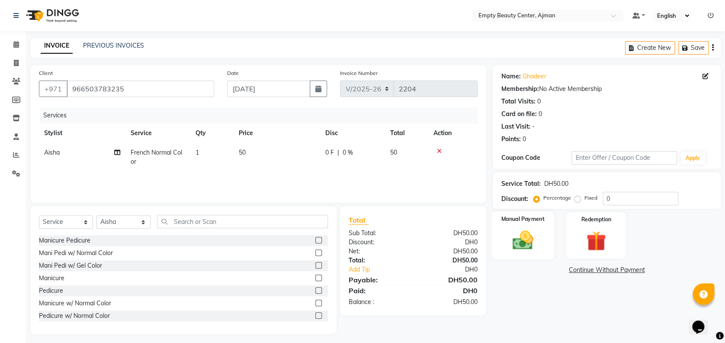
click at [540, 235] on div "Manual Payment" at bounding box center [523, 235] width 63 height 48
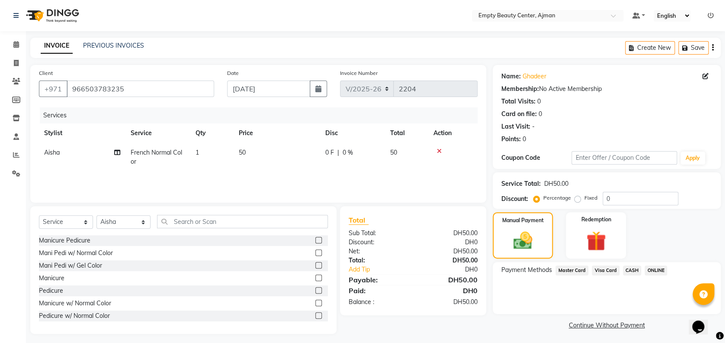
click at [608, 272] on span "Visa Card" at bounding box center [606, 270] width 28 height 10
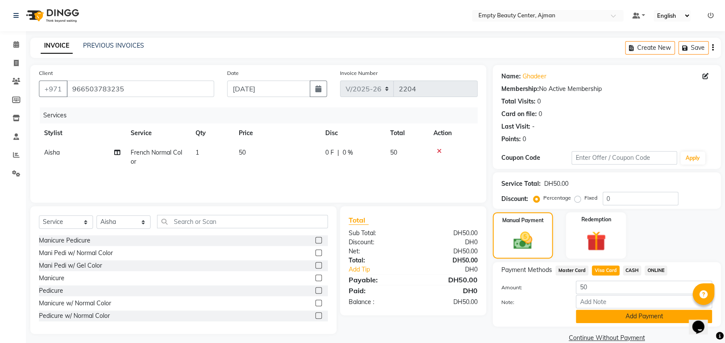
click at [634, 315] on button "Add Payment" at bounding box center [644, 315] width 136 height 13
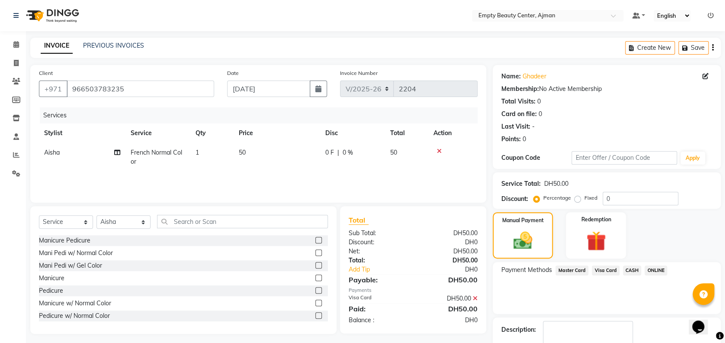
scroll to position [46, 0]
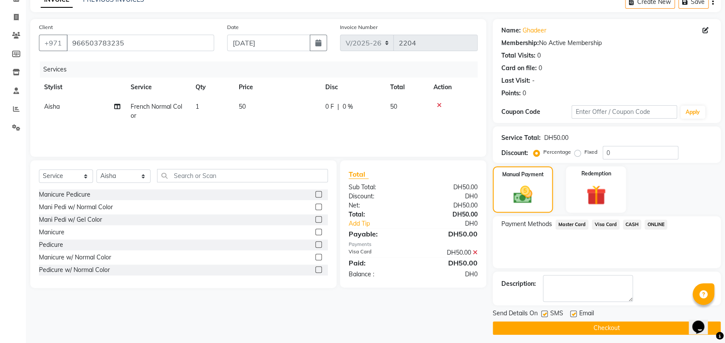
click at [644, 331] on button "Checkout" at bounding box center [607, 327] width 228 height 13
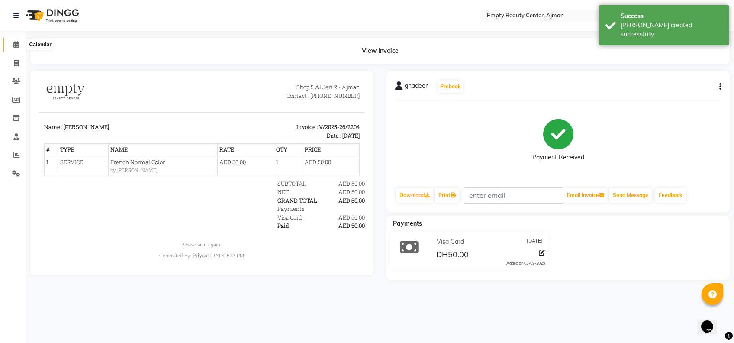
click at [18, 45] on icon at bounding box center [16, 44] width 6 height 6
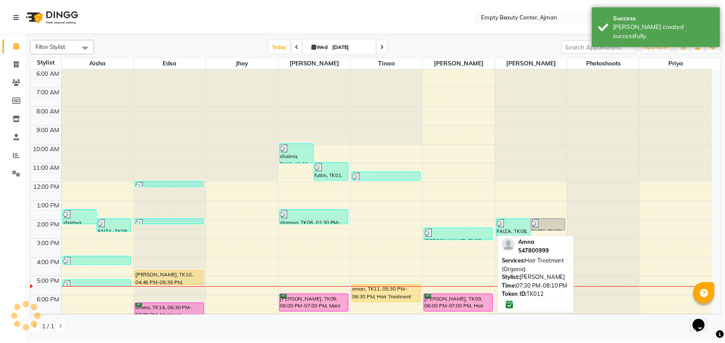
scroll to position [208, 0]
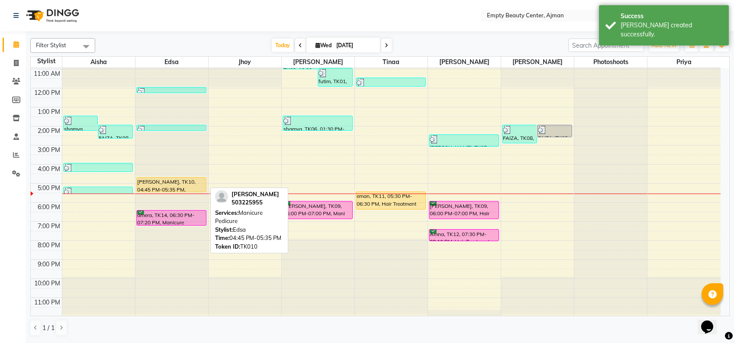
click at [189, 190] on div at bounding box center [171, 191] width 69 height 3
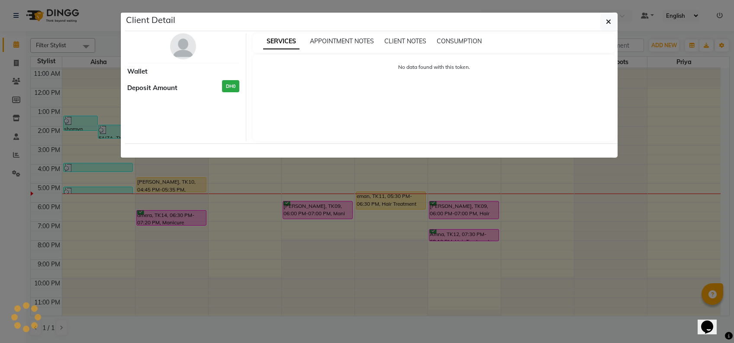
select select "1"
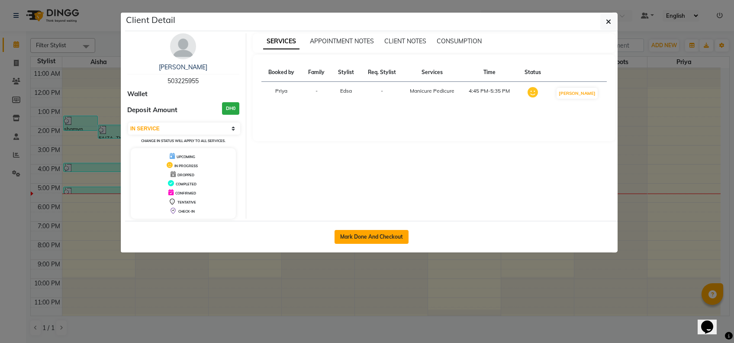
click at [377, 238] on button "Mark Done And Checkout" at bounding box center [372, 237] width 74 height 14
select select "service"
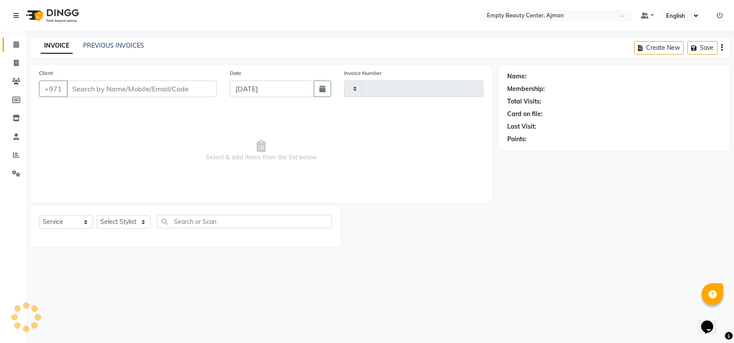
type input "2205"
select select "769"
type input "503225955"
select select "26290"
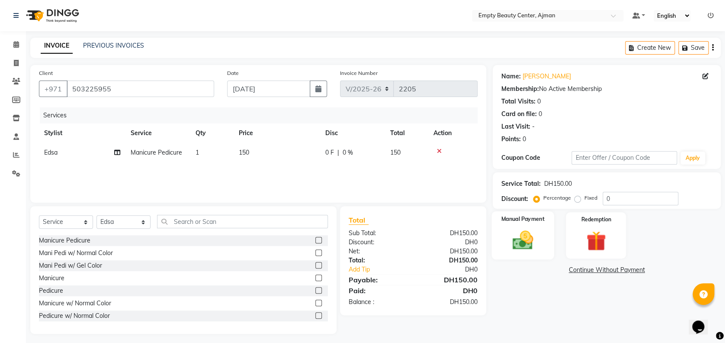
click at [544, 237] on div "Manual Payment" at bounding box center [523, 235] width 63 height 48
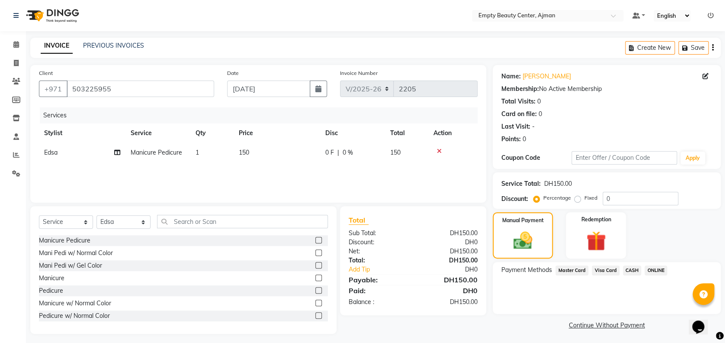
click at [596, 269] on span "Visa Card" at bounding box center [606, 270] width 28 height 10
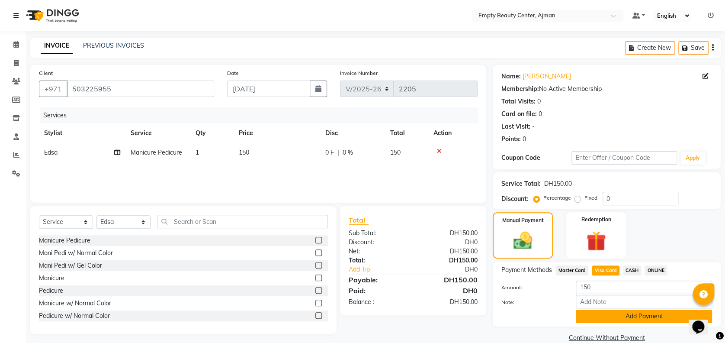
click at [612, 313] on button "Add Payment" at bounding box center [644, 315] width 136 height 13
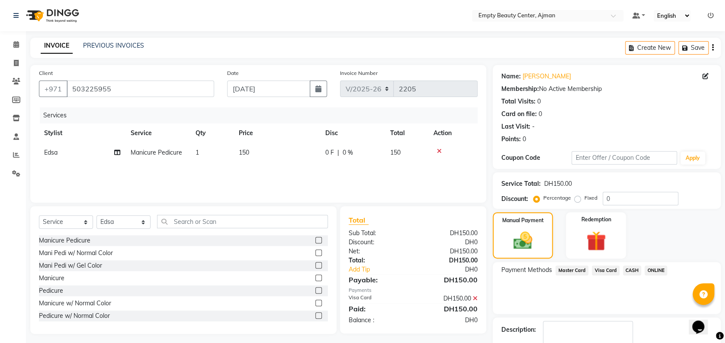
scroll to position [48, 0]
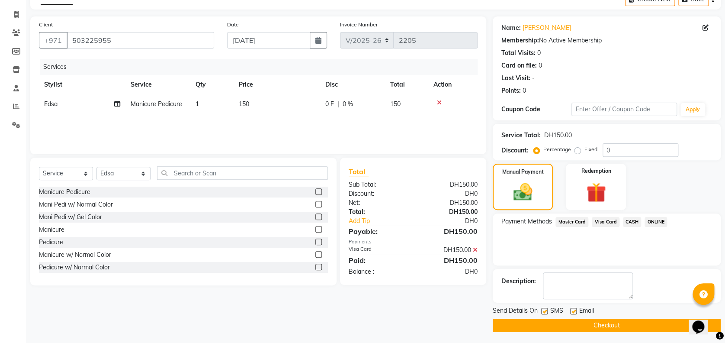
click at [632, 321] on button "Checkout" at bounding box center [607, 325] width 228 height 13
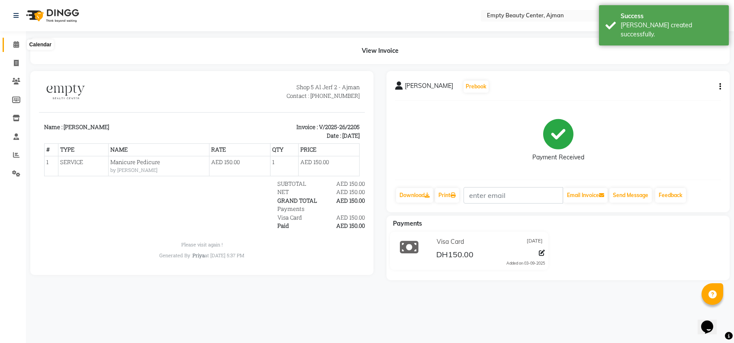
click at [16, 44] on icon at bounding box center [16, 44] width 6 height 6
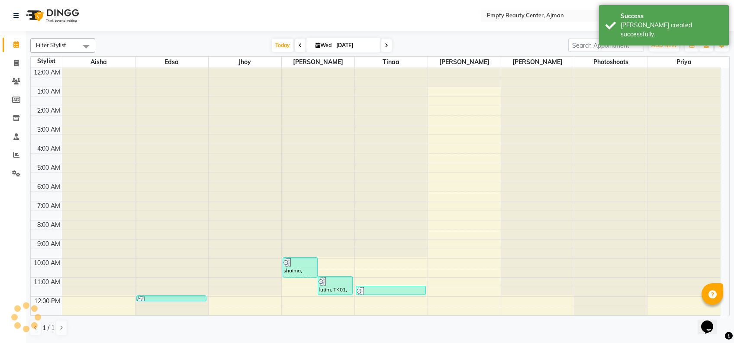
scroll to position [192, 0]
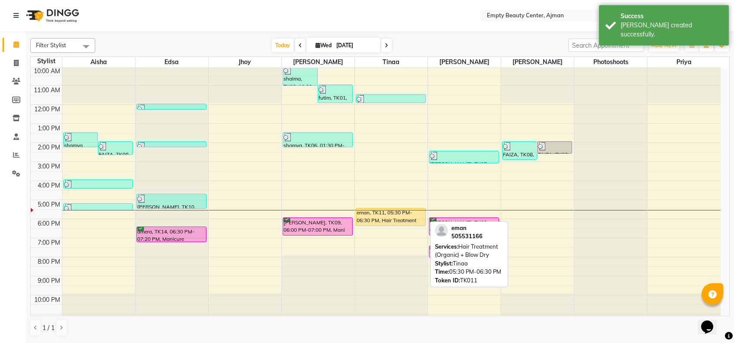
click at [391, 214] on div "eman, TK11, 05:30 PM-06:30 PM, Hair Treatment (Organic) + Blow Dry" at bounding box center [390, 216] width 69 height 17
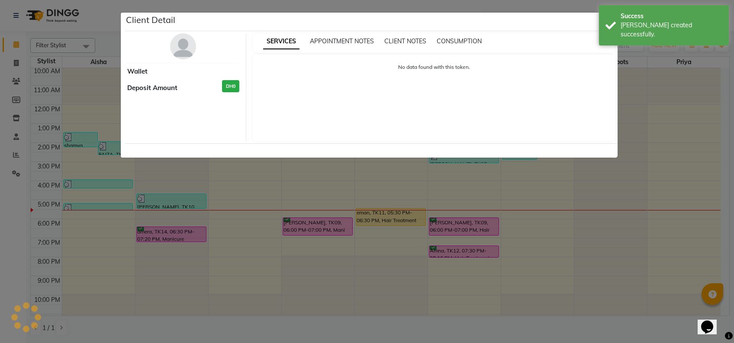
select select "1"
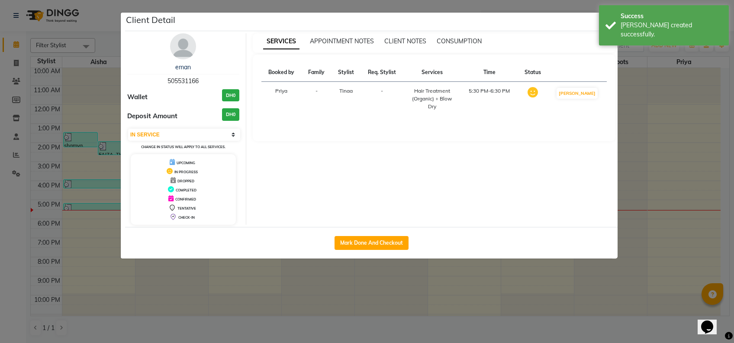
click at [644, 193] on ngb-modal-window "Client Detail eman 505531166 Wallet DH0 Deposit Amount DH0 Select IN SERVICE CO…" at bounding box center [367, 171] width 734 height 343
